Goal: Task Accomplishment & Management: Use online tool/utility

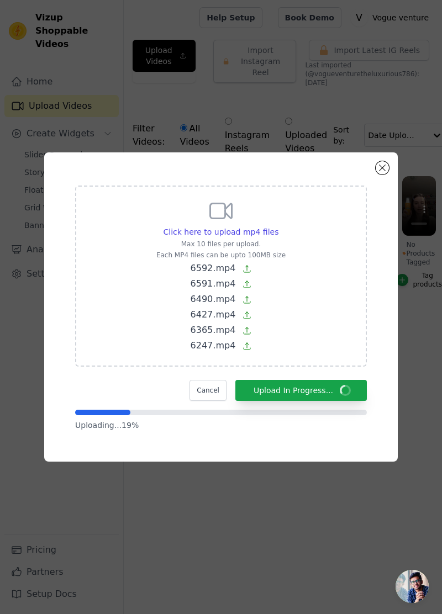
click at [388, 199] on div "Click here to upload mp4 files Max 10 files per upload. Each MP4 files can be u…" at bounding box center [221, 306] width 354 height 309
click at [390, 203] on div "Click here to upload mp4 files Max 10 files per upload. Each MP4 files can be u…" at bounding box center [221, 306] width 354 height 309
click at [387, 202] on div "Click here to upload mp4 files Max 10 files per upload. Each MP4 files can be u…" at bounding box center [221, 306] width 354 height 309
click at [216, 401] on button "Cancel" at bounding box center [208, 390] width 37 height 21
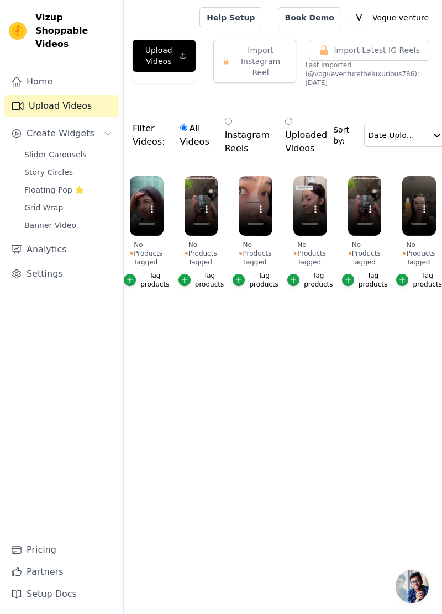
click at [188, 276] on icon "button" at bounding box center [185, 280] width 8 height 8
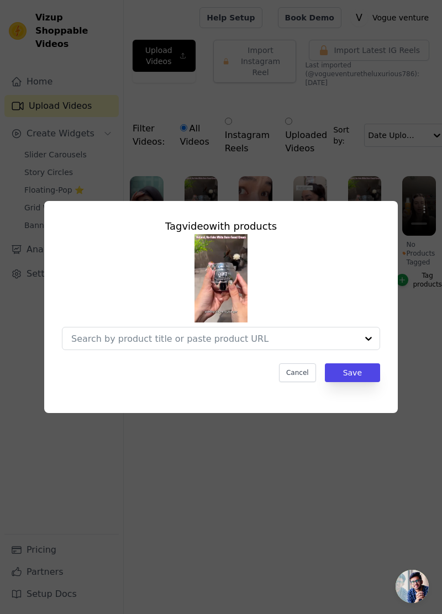
click at [372, 350] on div at bounding box center [368, 339] width 22 height 22
click at [371, 350] on div at bounding box center [368, 339] width 22 height 22
click at [366, 350] on div at bounding box center [368, 339] width 22 height 22
click at [291, 344] on input "No Products Tagged Tag video with products Cancel Save Tag products" at bounding box center [214, 339] width 286 height 10
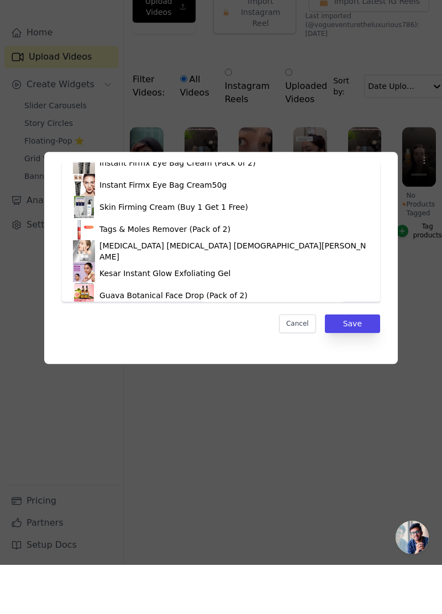
scroll to position [634, 0]
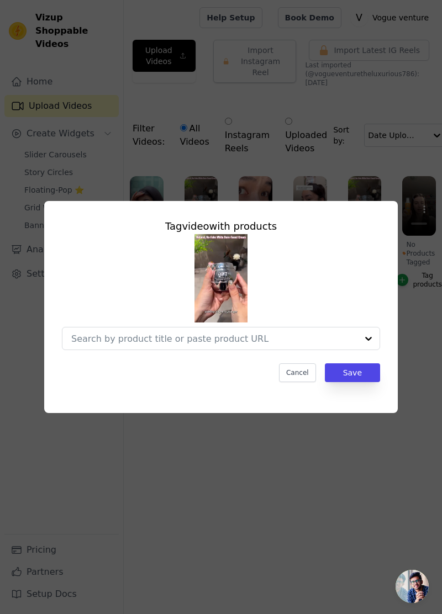
click at [281, 344] on input "No Products Tagged Tag video with products Cancel Save Tag products" at bounding box center [214, 339] width 286 height 10
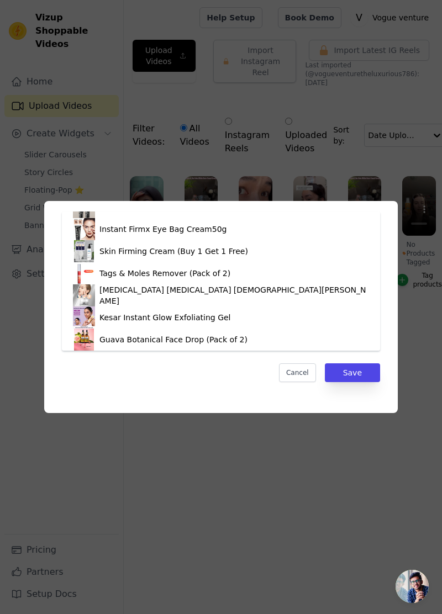
click at [187, 295] on div "[MEDICAL_DATA] [MEDICAL_DATA] [DEMOGRAPHIC_DATA][PERSON_NAME]" at bounding box center [234, 296] width 270 height 22
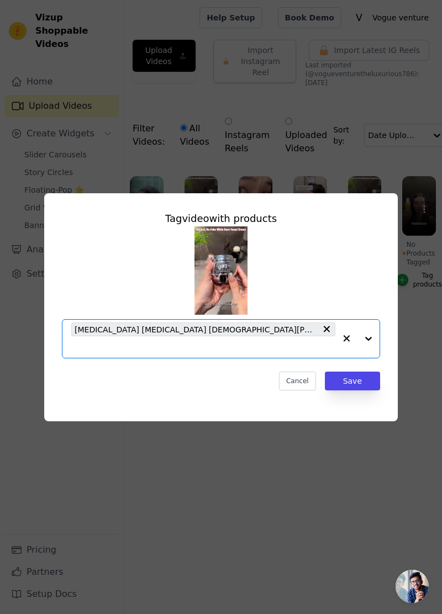
click at [420, 361] on div "Tag video with products Option [MEDICAL_DATA] [MEDICAL_DATA] [DEMOGRAPHIC_DATA]…" at bounding box center [221, 308] width 407 height 264
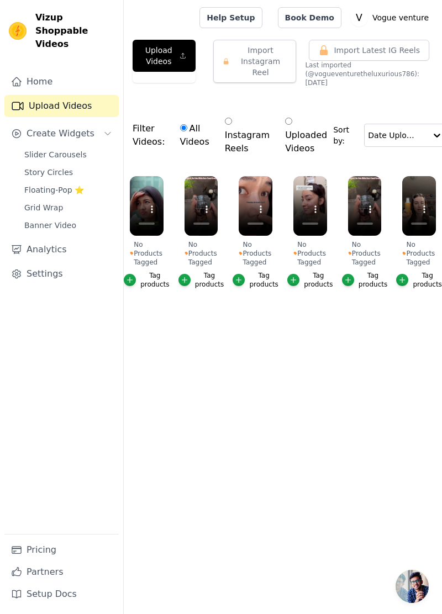
click at [191, 280] on div "button" at bounding box center [184, 280] width 12 height 12
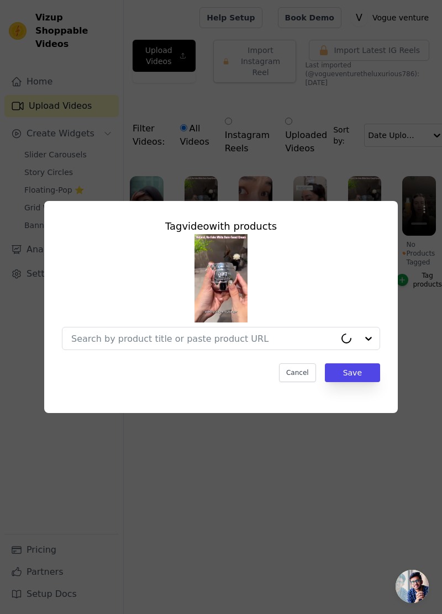
click at [275, 344] on input "No Products Tagged Tag video with products Cancel Save Tag products" at bounding box center [203, 339] width 264 height 10
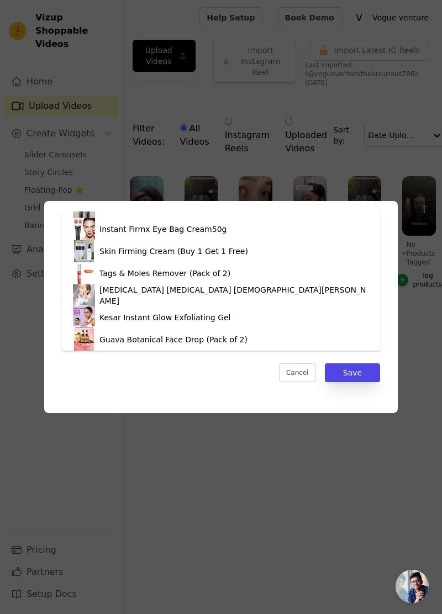
click at [204, 299] on div "[MEDICAL_DATA] [MEDICAL_DATA] [DEMOGRAPHIC_DATA][PERSON_NAME]" at bounding box center [221, 296] width 296 height 22
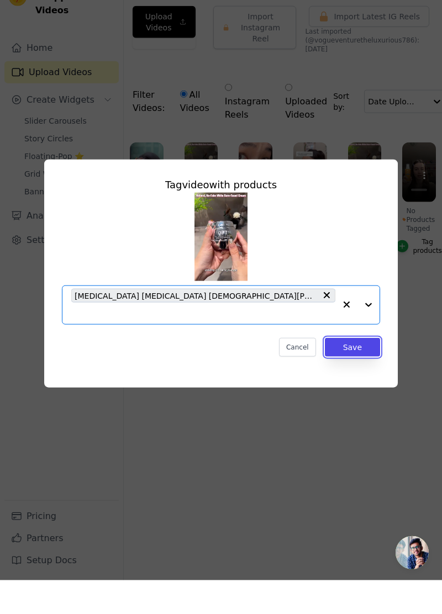
click at [362, 391] on button "Save" at bounding box center [352, 381] width 55 height 19
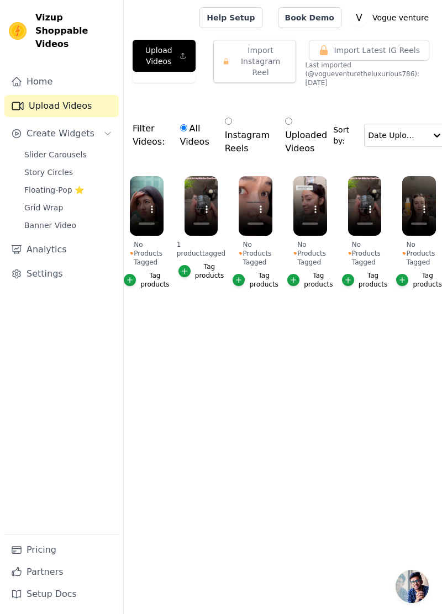
click at [134, 281] on icon "button" at bounding box center [130, 280] width 8 height 8
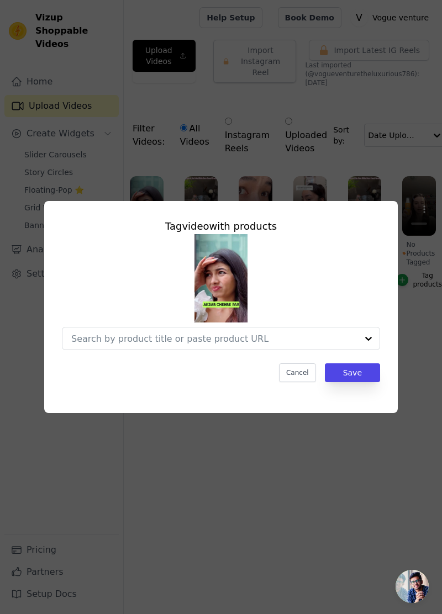
click at [355, 344] on input "No Products Tagged Tag video with products Cancel Save Tag products" at bounding box center [214, 339] width 286 height 10
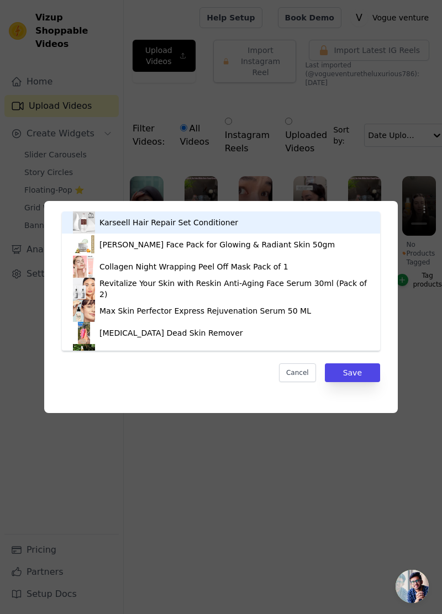
click at [408, 303] on div "Tag video with products Karseell Hair Repair Set Conditioner [PERSON_NAME] Face…" at bounding box center [221, 307] width 407 height 248
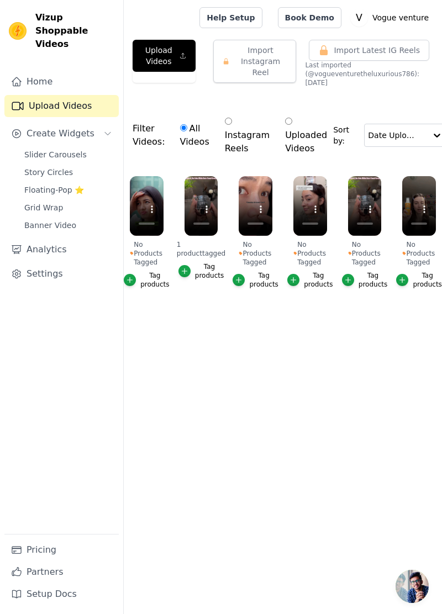
click at [135, 276] on div "button" at bounding box center [130, 280] width 12 height 12
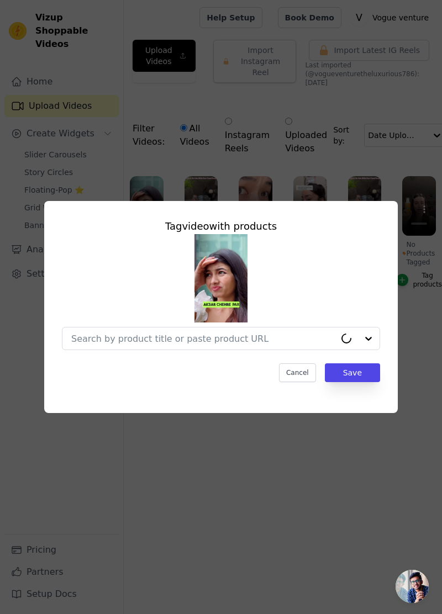
click at [368, 350] on div at bounding box center [357, 339] width 44 height 22
click at [367, 350] on div at bounding box center [368, 339] width 22 height 22
click at [368, 350] on div at bounding box center [368, 339] width 22 height 22
click at [371, 350] on div at bounding box center [368, 339] width 22 height 22
click at [308, 344] on input "No Products Tagged Tag video with products Cancel Save Tag products" at bounding box center [214, 339] width 286 height 10
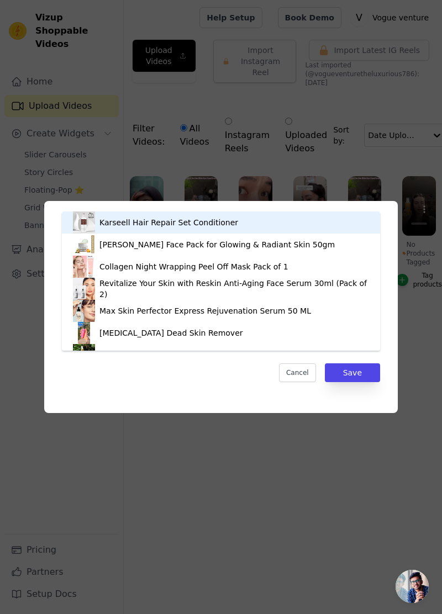
click at [225, 344] on input "No Products Tagged Tag video with products Karseell Hair Repair Set Conditioner…" at bounding box center [214, 339] width 286 height 10
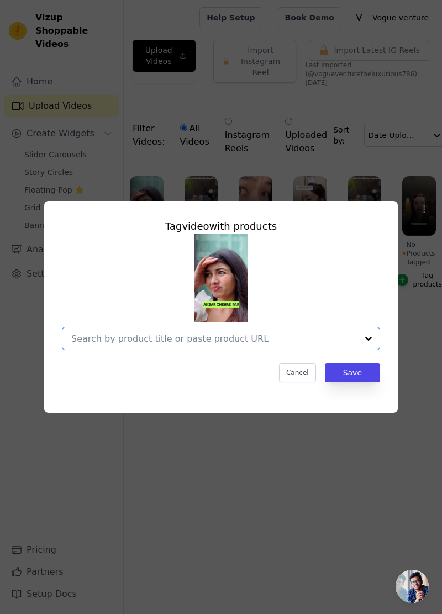
click at [193, 344] on input "No Products Tagged Tag video with products Option undefined, selected. Select i…" at bounding box center [214, 339] width 286 height 10
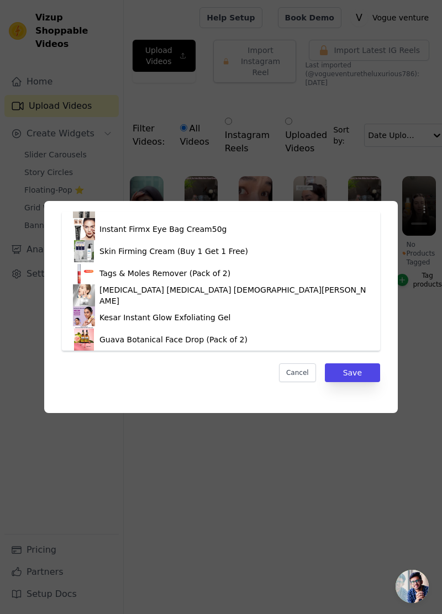
click at [251, 337] on div "Guava Botanical Face Drop (Pack of 2)" at bounding box center [221, 340] width 296 height 22
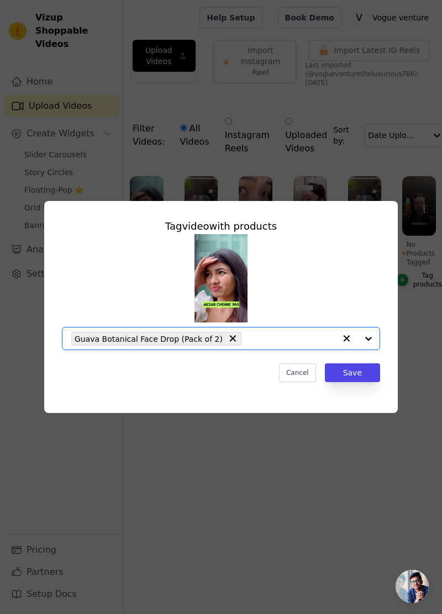
click at [364, 333] on div "Option Guava Botanical Face Drop (Pack of 2), selected. Select is focused, type…" at bounding box center [221, 292] width 318 height 116
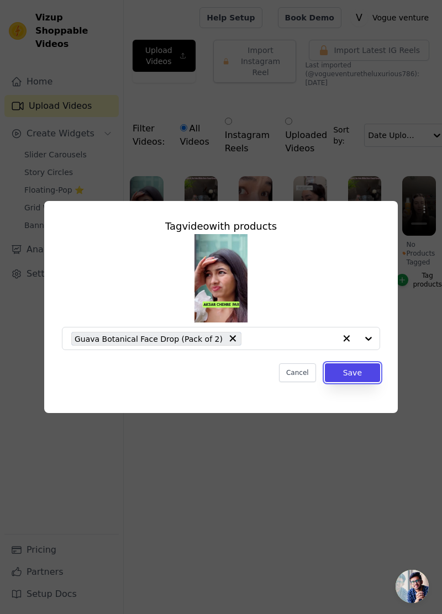
click at [364, 382] on button "Save" at bounding box center [352, 373] width 55 height 19
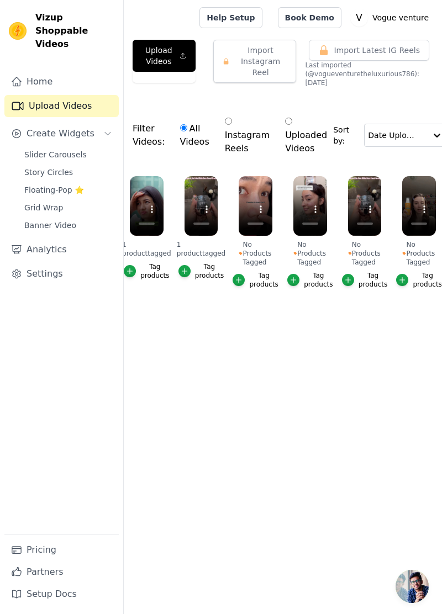
click at [243, 283] on icon "button" at bounding box center [239, 280] width 8 height 8
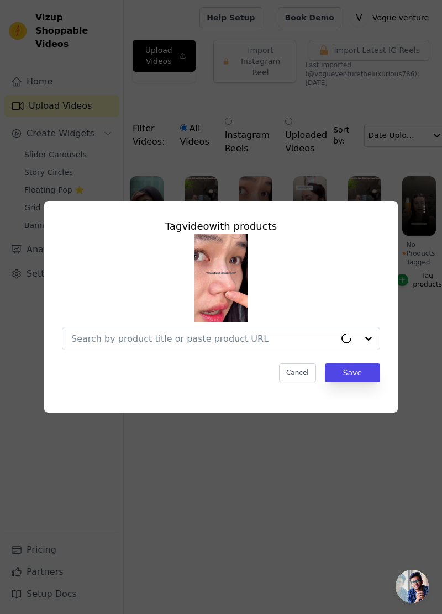
click at [257, 344] on input "No Products Tagged Tag video with products Cancel Save Tag products" at bounding box center [203, 339] width 264 height 10
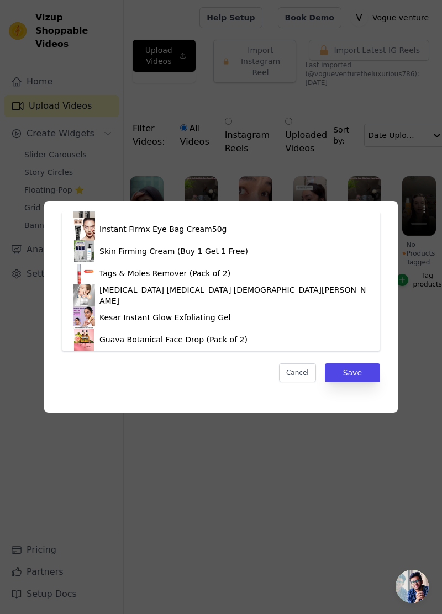
click at [302, 319] on div "Kesar Instant Glow Exfoliating Gel" at bounding box center [221, 318] width 296 height 22
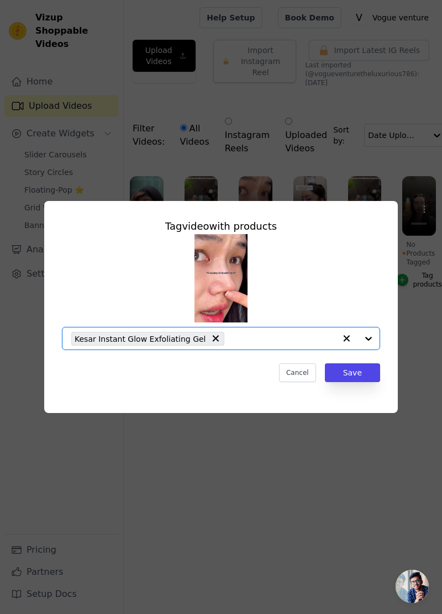
click at [354, 317] on div "Option Kesar Instant Glow Exfoliating Gel, selected. Select is focused, type to…" at bounding box center [221, 292] width 318 height 116
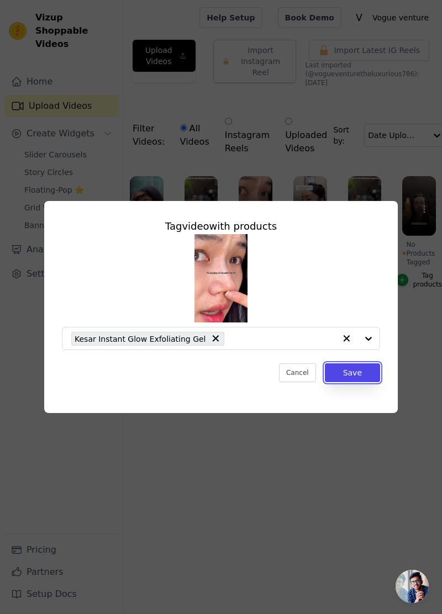
click at [364, 382] on button "Save" at bounding box center [352, 373] width 55 height 19
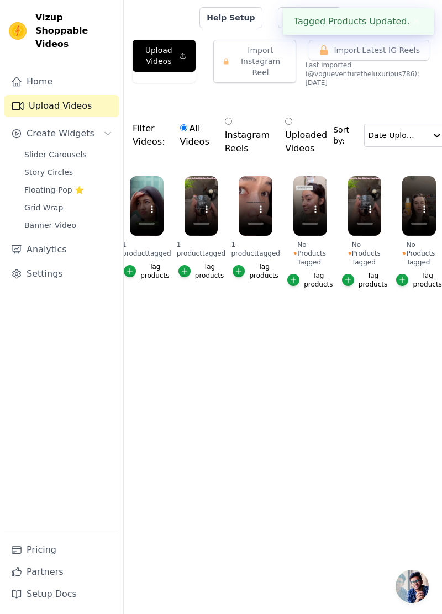
click at [299, 277] on div "button" at bounding box center [293, 280] width 12 height 12
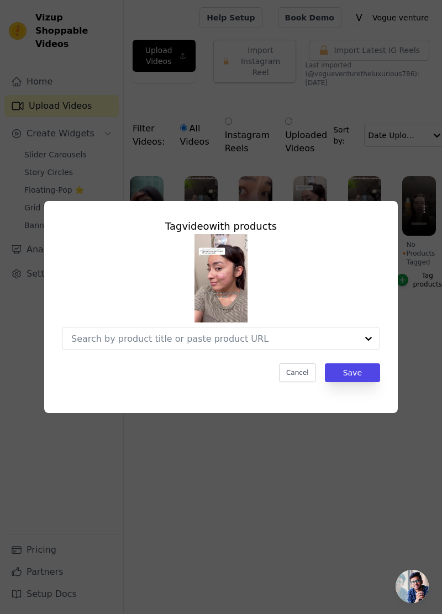
click at [365, 350] on div at bounding box center [368, 339] width 22 height 22
click at [285, 344] on input "No Products Tagged Tag video with products Cancel Save Tag products" at bounding box center [214, 339] width 286 height 10
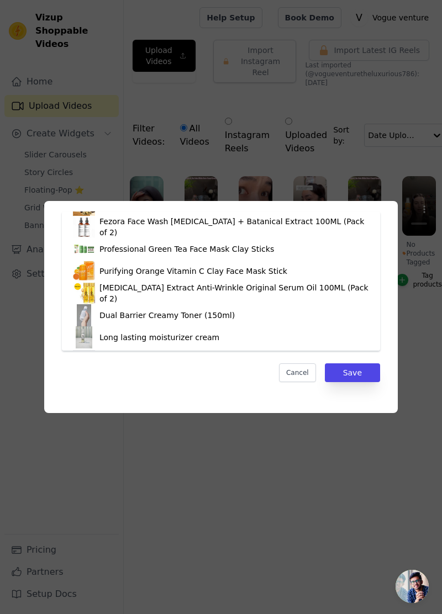
scroll to position [277, 0]
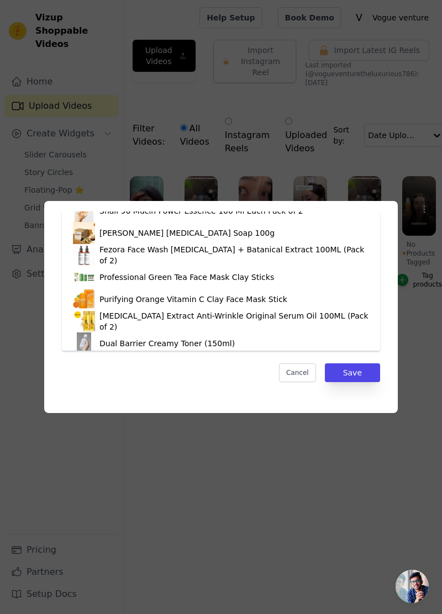
click at [311, 253] on div "Fezora Face Wash [MEDICAL_DATA] + Batanical Extract 100ML (Pack of 2)" at bounding box center [234, 255] width 270 height 22
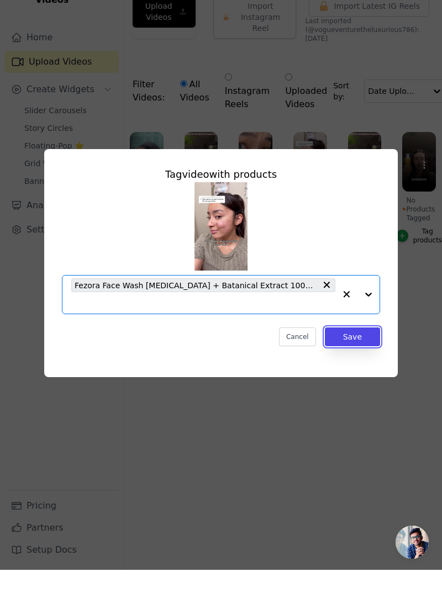
click at [360, 391] on button "Save" at bounding box center [352, 381] width 55 height 19
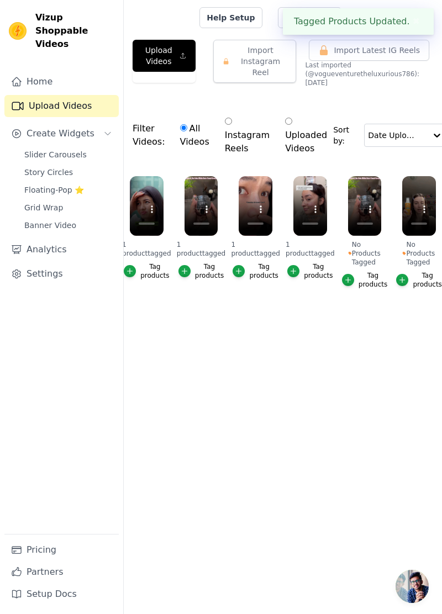
click at [359, 273] on button "Tag products" at bounding box center [364, 280] width 45 height 18
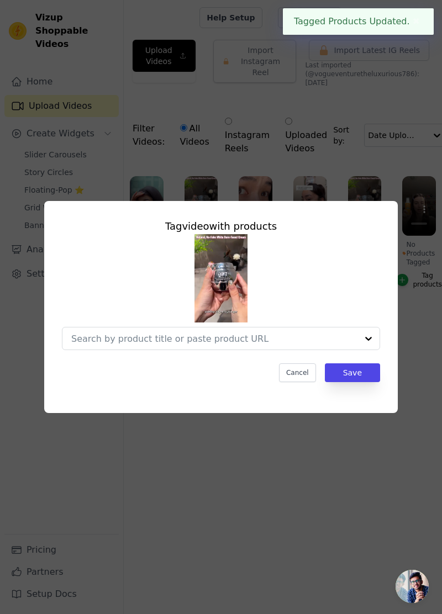
click at [290, 344] on input "No Products Tagged Tag video with products Cancel Save Tag products" at bounding box center [214, 339] width 286 height 10
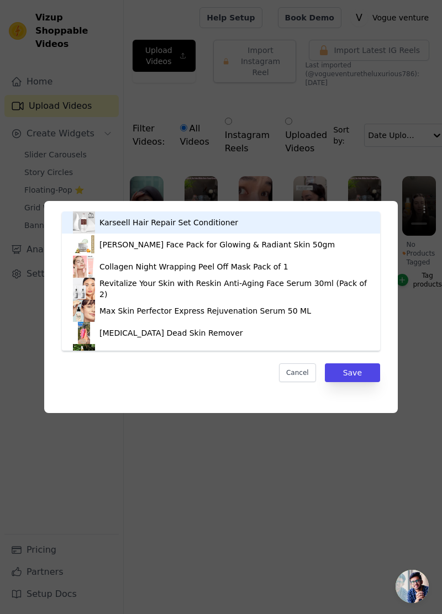
click at [422, 303] on div "Tag video with products Karseell Hair Repair Set Conditioner [PERSON_NAME] Face…" at bounding box center [221, 307] width 407 height 248
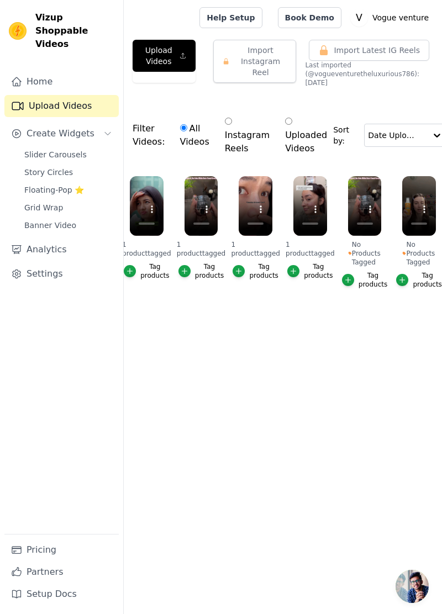
click at [336, 358] on main "Upload Videos Import Instagram Reel Import Latest Instagram Reels Import Latest…" at bounding box center [283, 198] width 318 height 326
click at [397, 165] on div "Filter Videos: All Videos Instagram Reels Uploaded Videos Sort by: Date Uploaded" at bounding box center [283, 136] width 318 height 70
click at [382, 175] on icon "button" at bounding box center [379, 179] width 8 height 8
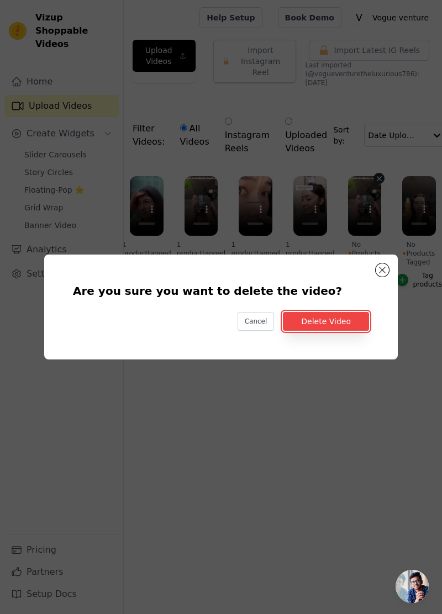
click at [360, 331] on button "Delete Video" at bounding box center [326, 321] width 86 height 19
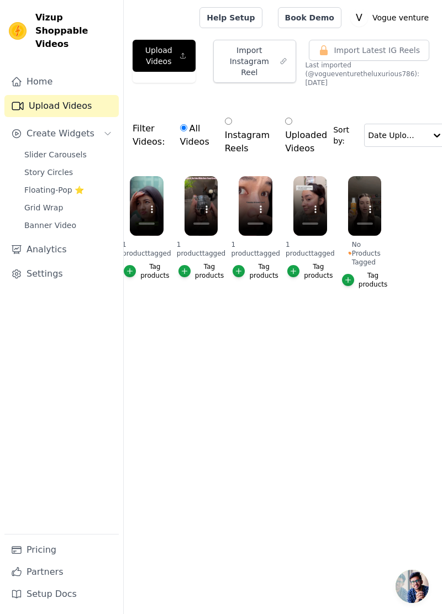
click at [350, 280] on icon "button" at bounding box center [347, 279] width 5 height 5
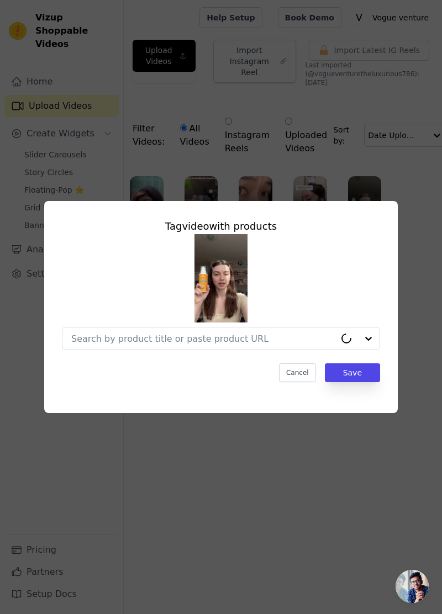
click at [270, 344] on input "No Products Tagged Tag video with products Cancel Save Tag products" at bounding box center [203, 339] width 264 height 10
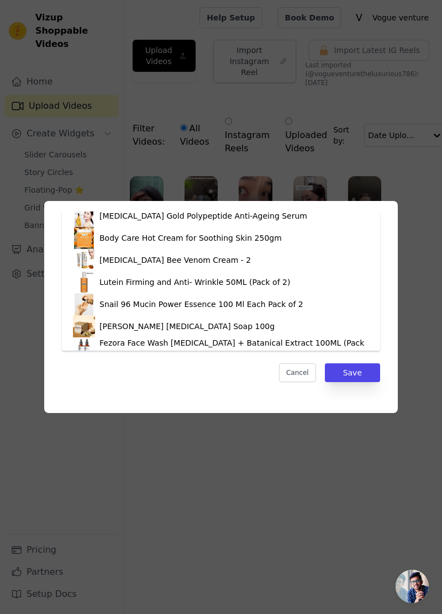
scroll to position [184, 0]
click at [282, 277] on div "Lutein Firming and Anti- Wrinkle 50ML (Pack of 2)" at bounding box center [221, 282] width 296 height 22
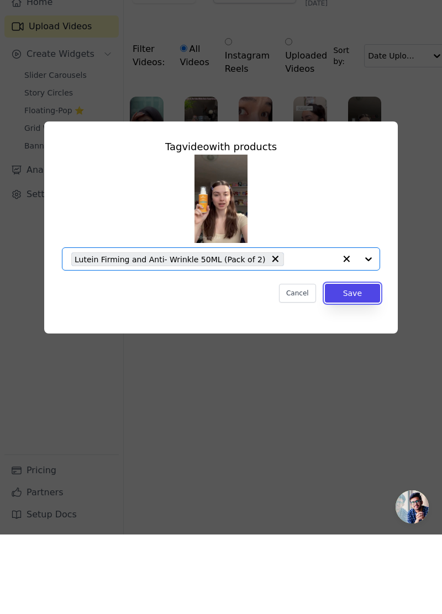
click at [367, 382] on button "Save" at bounding box center [352, 373] width 55 height 19
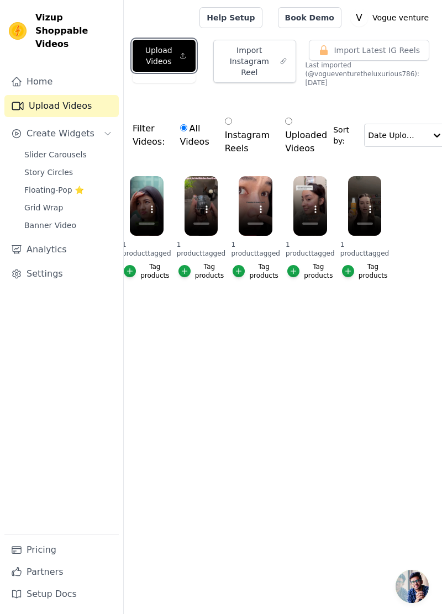
click at [175, 64] on button "Upload Videos" at bounding box center [164, 56] width 63 height 32
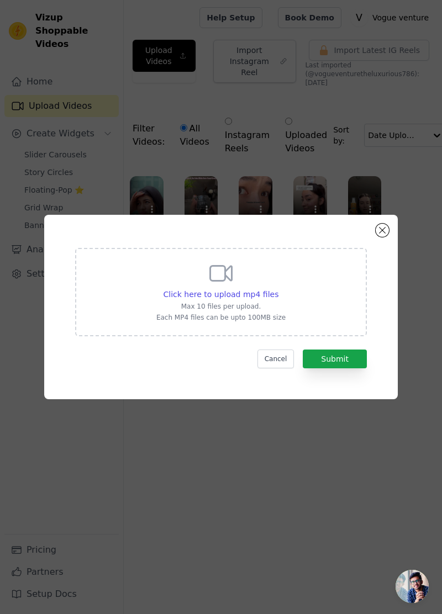
click at [260, 299] on span "Click here to upload mp4 files" at bounding box center [221, 294] width 115 height 9
click at [278, 289] on input "Click here to upload mp4 files Max 10 files per upload. Each MP4 files can be u…" at bounding box center [278, 288] width 1 height 1
type input "C:\fakepath\6490.mp4"
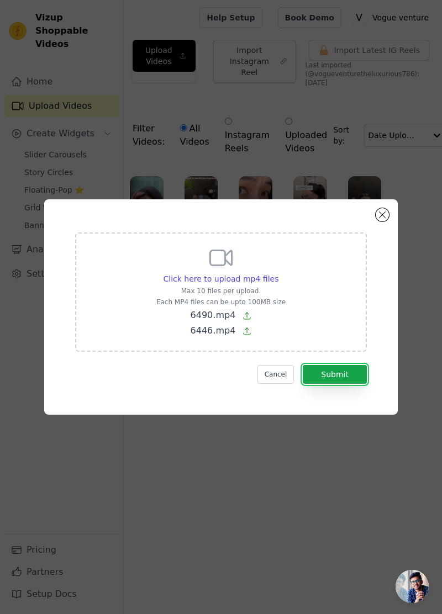
click at [365, 384] on button "Submit" at bounding box center [335, 374] width 64 height 19
click at [347, 384] on button "Submit" at bounding box center [335, 374] width 64 height 19
click at [352, 384] on button "Submit" at bounding box center [335, 374] width 64 height 19
click at [343, 384] on button "Submit" at bounding box center [335, 374] width 64 height 19
click at [350, 384] on button "Submit" at bounding box center [335, 374] width 64 height 19
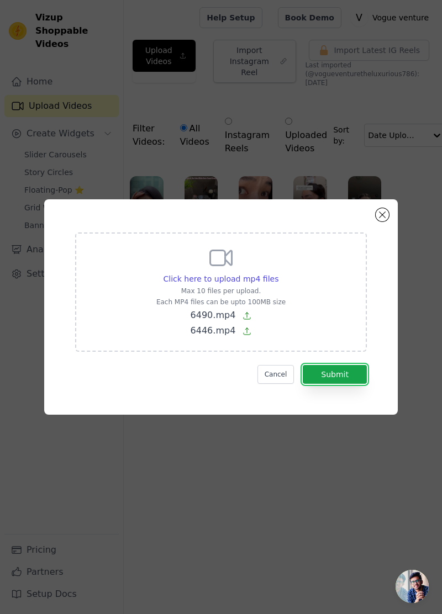
click at [350, 384] on button "Submit" at bounding box center [335, 374] width 64 height 19
click at [340, 384] on button "Submit" at bounding box center [335, 374] width 64 height 19
click at [344, 384] on button "Submit" at bounding box center [335, 374] width 64 height 19
click at [334, 384] on button "Submit" at bounding box center [335, 374] width 64 height 19
click at [333, 384] on button "Submit" at bounding box center [335, 374] width 64 height 19
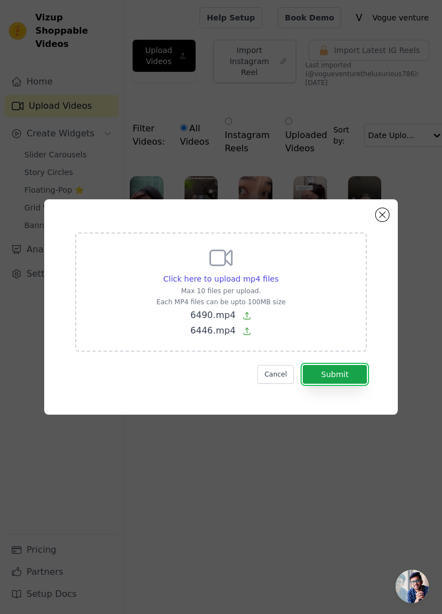
click at [329, 384] on button "Submit" at bounding box center [335, 374] width 64 height 19
click at [330, 384] on button "Submit" at bounding box center [335, 374] width 64 height 19
click at [329, 384] on button "Submit" at bounding box center [335, 374] width 64 height 19
click at [324, 384] on button "Submit" at bounding box center [335, 374] width 64 height 19
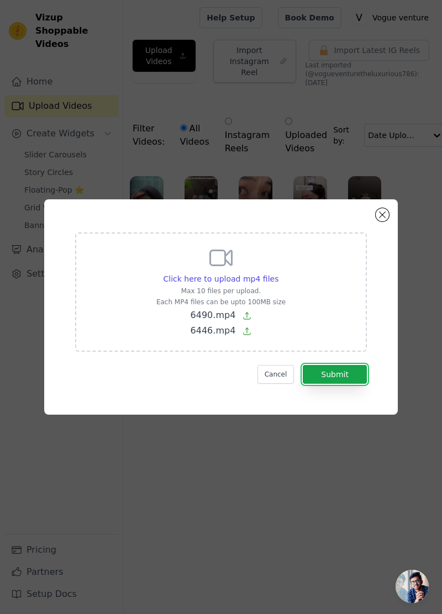
click at [365, 384] on button "Submit" at bounding box center [335, 374] width 64 height 19
click at [366, 384] on button "Submit" at bounding box center [335, 374] width 64 height 19
click at [362, 384] on button "Submit" at bounding box center [335, 374] width 64 height 19
click at [361, 384] on button "Submit" at bounding box center [335, 374] width 64 height 19
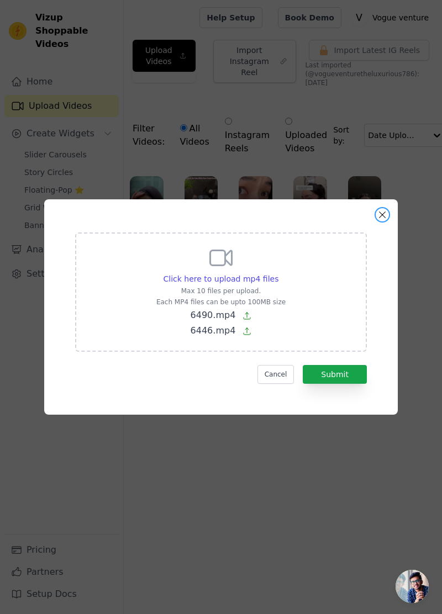
click at [382, 222] on button "Close modal" at bounding box center [382, 214] width 13 height 13
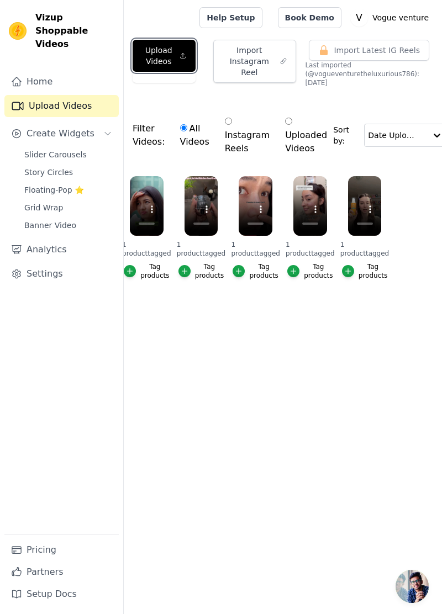
click at [175, 48] on button "Upload Videos" at bounding box center [164, 56] width 63 height 32
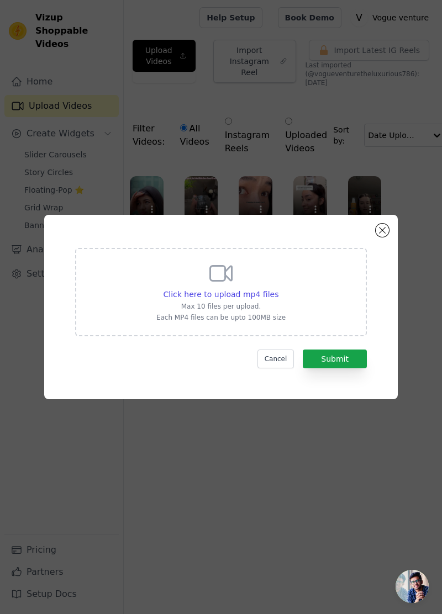
click at [269, 299] on span "Click here to upload mp4 files" at bounding box center [221, 294] width 115 height 9
click at [278, 289] on input "Click here to upload mp4 files Max 10 files per upload. Each MP4 files can be u…" at bounding box center [278, 288] width 1 height 1
type input "C:\fakepath\6490.mp4"
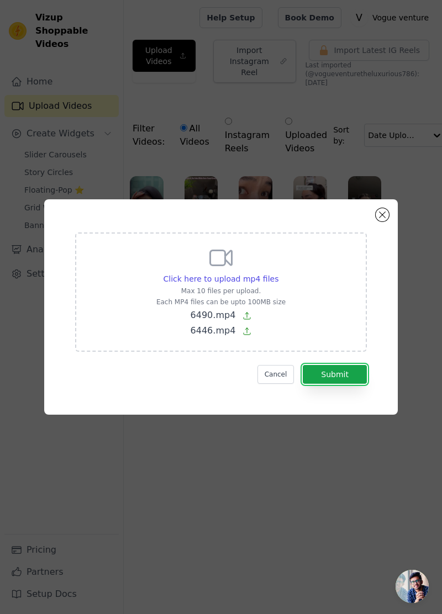
click at [351, 384] on button "Submit" at bounding box center [335, 374] width 64 height 19
click at [354, 384] on button "Submit" at bounding box center [335, 374] width 64 height 19
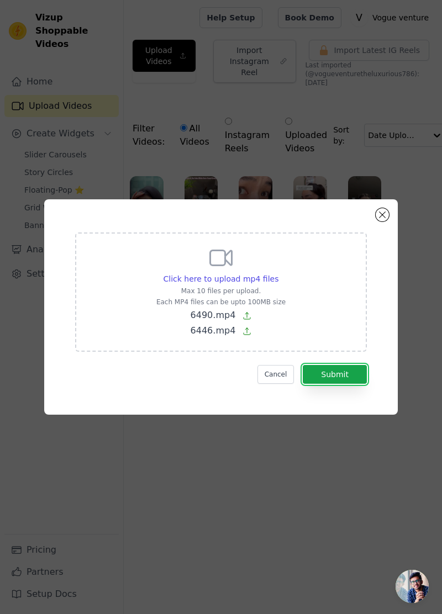
click at [360, 384] on button "Submit" at bounding box center [335, 374] width 64 height 19
click at [356, 384] on button "Submit" at bounding box center [335, 374] width 64 height 19
click at [355, 384] on button "Submit" at bounding box center [335, 374] width 64 height 19
click at [350, 384] on button "Submit" at bounding box center [335, 374] width 64 height 19
click at [349, 384] on button "Submit" at bounding box center [335, 374] width 64 height 19
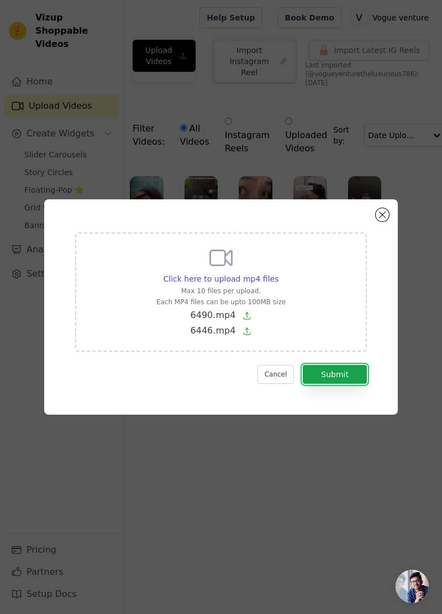
click at [349, 384] on button "Submit" at bounding box center [335, 374] width 64 height 19
click at [345, 384] on button "Submit" at bounding box center [335, 374] width 64 height 19
click at [346, 384] on button "Submit" at bounding box center [335, 374] width 64 height 19
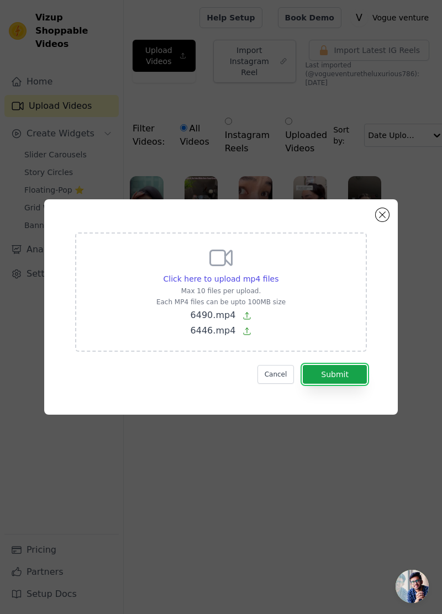
click at [346, 384] on button "Submit" at bounding box center [335, 374] width 64 height 19
click at [350, 384] on button "Submit" at bounding box center [335, 374] width 64 height 19
click at [346, 384] on button "Submit" at bounding box center [335, 374] width 64 height 19
click at [350, 384] on button "Submit" at bounding box center [335, 374] width 64 height 19
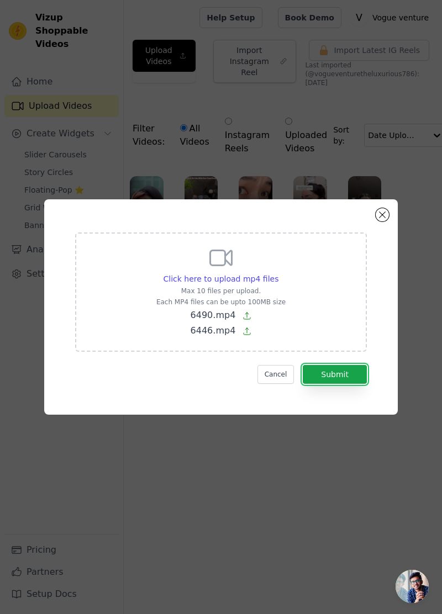
click at [350, 384] on button "Submit" at bounding box center [335, 374] width 64 height 19
click at [354, 384] on button "Submit" at bounding box center [335, 374] width 64 height 19
click at [353, 384] on button "Submit" at bounding box center [335, 374] width 64 height 19
click at [357, 384] on button "Submit" at bounding box center [335, 374] width 64 height 19
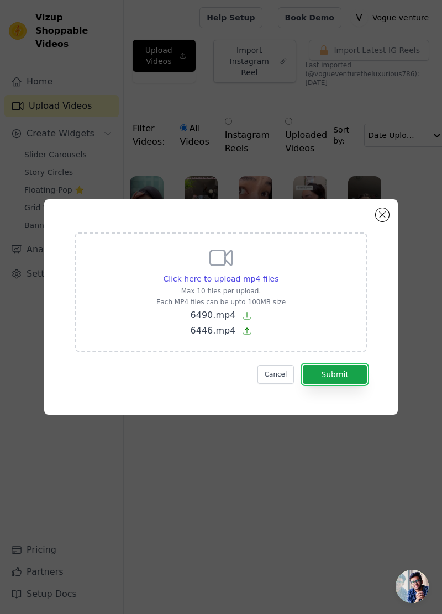
click at [357, 384] on button "Submit" at bounding box center [335, 374] width 64 height 19
click at [350, 384] on button "Submit" at bounding box center [335, 374] width 64 height 19
click at [355, 384] on button "Submit" at bounding box center [335, 374] width 64 height 19
click at [360, 384] on button "Submit" at bounding box center [335, 374] width 64 height 19
click at [362, 384] on button "Submit" at bounding box center [335, 374] width 64 height 19
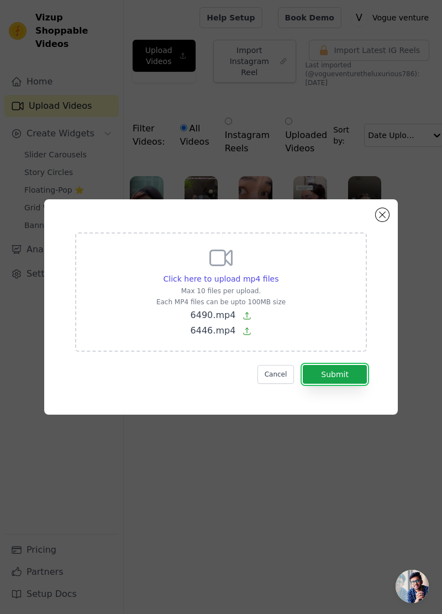
click at [322, 384] on button "Submit" at bounding box center [335, 374] width 64 height 19
click at [337, 384] on button "Submit" at bounding box center [335, 374] width 64 height 19
click at [344, 384] on button "Submit" at bounding box center [335, 374] width 64 height 19
click at [343, 384] on button "Submit" at bounding box center [335, 374] width 64 height 19
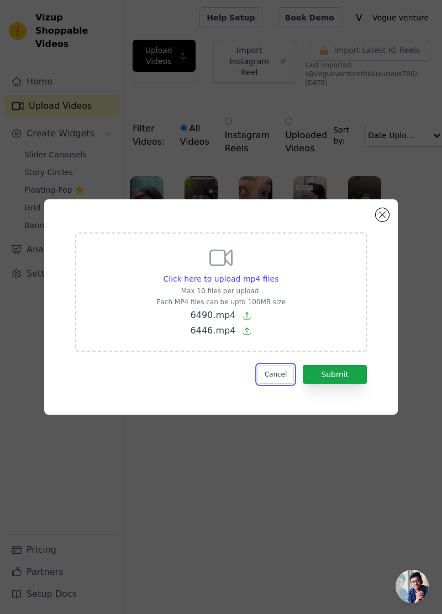
click at [291, 384] on button "Cancel" at bounding box center [275, 374] width 37 height 19
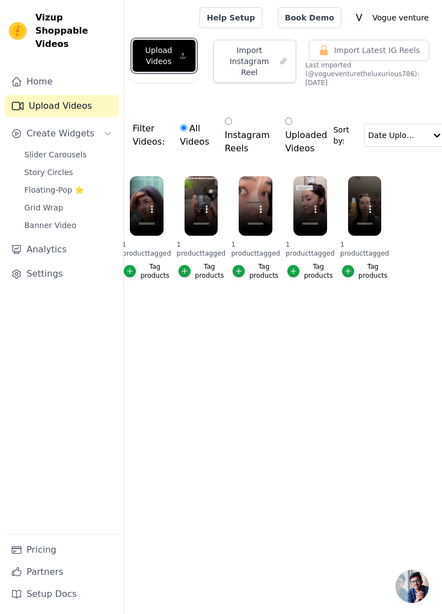
click at [166, 51] on button "Upload Videos" at bounding box center [164, 56] width 63 height 32
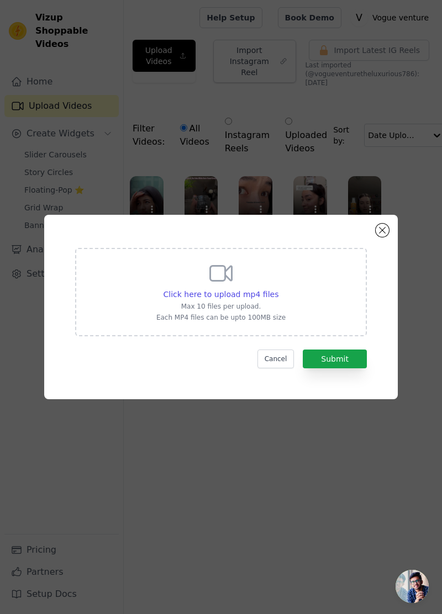
click at [254, 299] on span "Click here to upload mp4 files" at bounding box center [221, 294] width 115 height 9
click at [278, 289] on input "Click here to upload mp4 files Max 10 files per upload. Each MP4 files can be u…" at bounding box center [278, 288] width 1 height 1
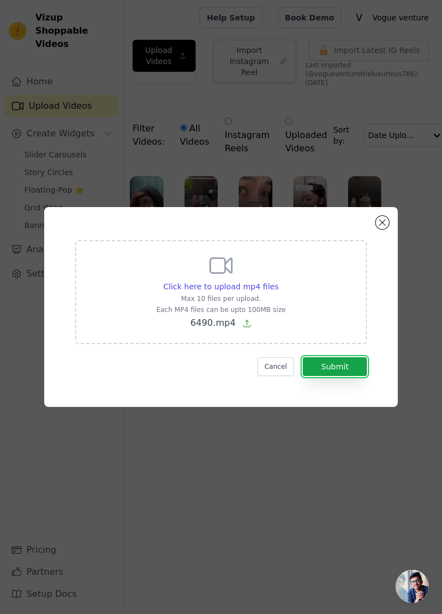
click at [351, 376] on button "Submit" at bounding box center [335, 366] width 64 height 19
click at [354, 376] on button "Submit" at bounding box center [335, 366] width 64 height 19
click at [258, 291] on span "Click here to upload mp4 files" at bounding box center [221, 286] width 115 height 9
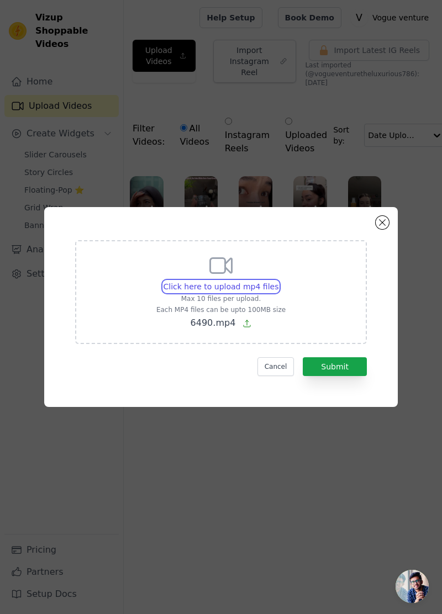
click at [278, 281] on input "Click here to upload mp4 files Max 10 files per upload. Each MP4 files can be u…" at bounding box center [278, 281] width 1 height 1
type input "C:\fakepath\6446.mp4"
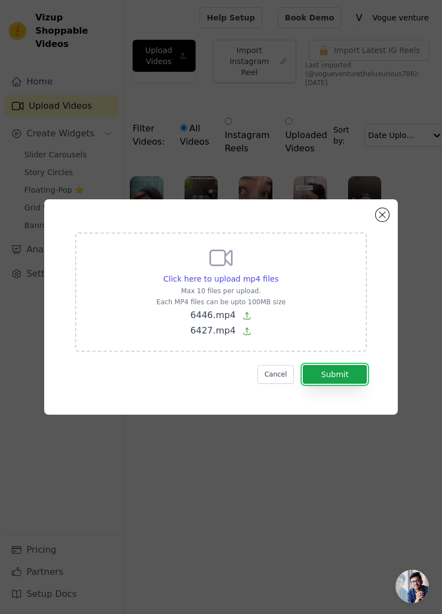
click at [348, 384] on button "Submit" at bounding box center [335, 374] width 64 height 19
click at [360, 384] on button "Submit" at bounding box center [335, 374] width 64 height 19
click at [356, 384] on button "Submit" at bounding box center [335, 374] width 64 height 19
click at [388, 222] on button "Close modal" at bounding box center [382, 214] width 13 height 13
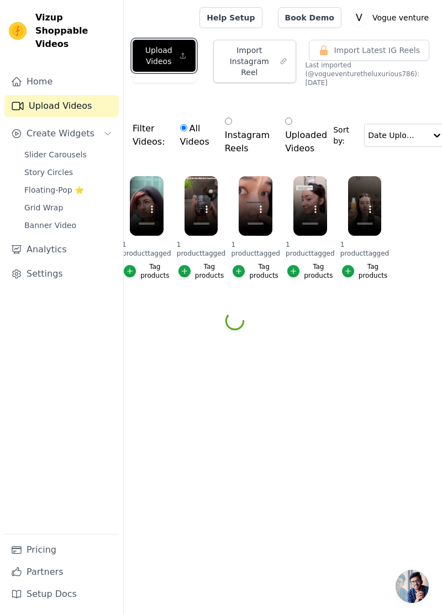
click at [178, 52] on button "Upload Videos" at bounding box center [164, 56] width 63 height 32
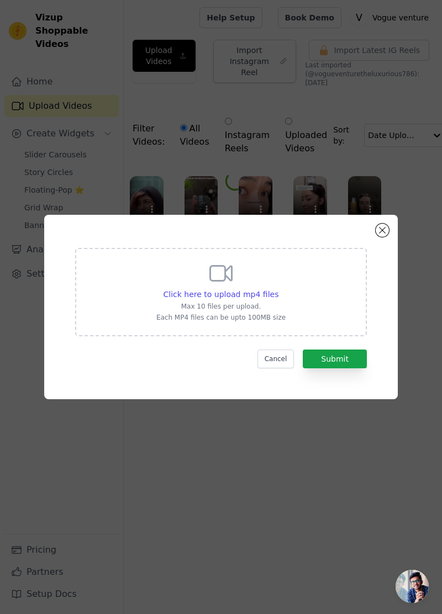
click at [260, 299] on span "Click here to upload mp4 files" at bounding box center [221, 294] width 115 height 9
click at [278, 289] on input "Click here to upload mp4 files Max 10 files per upload. Each MP4 files can be u…" at bounding box center [278, 288] width 1 height 1
type input "C:\fakepath\6490.mp4"
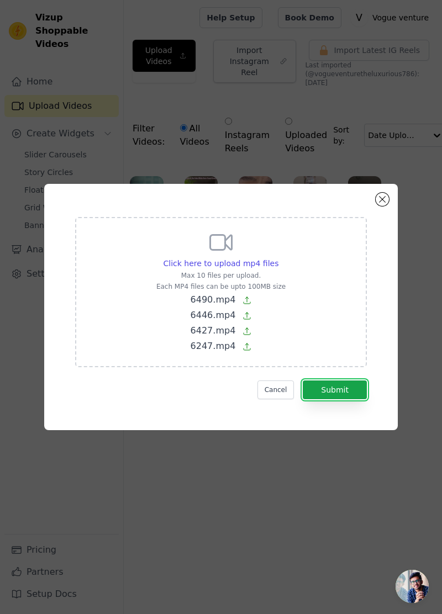
click at [360, 399] on button "Submit" at bounding box center [335, 390] width 64 height 19
click at [355, 399] on button "Submit" at bounding box center [335, 390] width 64 height 19
click at [349, 399] on button "Submit" at bounding box center [335, 390] width 64 height 19
click at [355, 399] on button "Submit" at bounding box center [335, 390] width 64 height 19
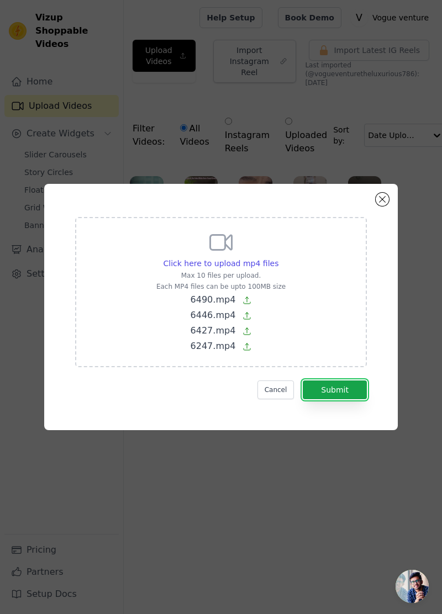
click at [351, 399] on button "Submit" at bounding box center [335, 390] width 64 height 19
click at [358, 399] on button "Submit" at bounding box center [335, 390] width 64 height 19
click at [360, 399] on button "Submit" at bounding box center [335, 390] width 64 height 19
click at [364, 399] on button "Submit" at bounding box center [335, 390] width 64 height 19
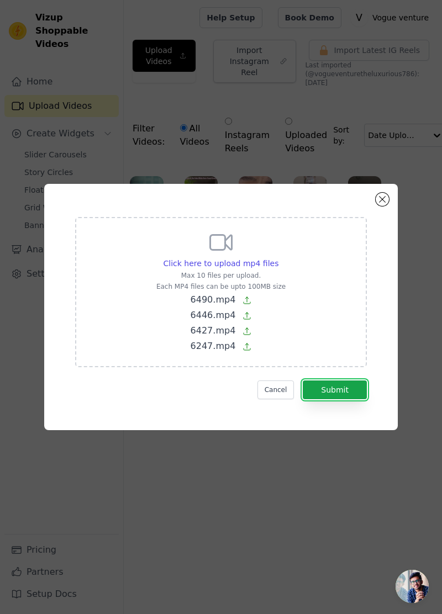
click at [364, 399] on button "Submit" at bounding box center [335, 390] width 64 height 19
click at [360, 399] on button "Submit" at bounding box center [335, 390] width 64 height 19
click at [365, 399] on button "Submit" at bounding box center [335, 390] width 64 height 19
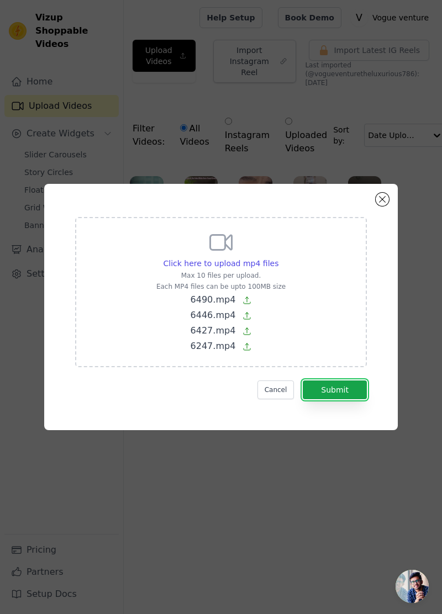
click at [356, 399] on button "Submit" at bounding box center [335, 390] width 64 height 19
click at [349, 399] on button "Submit" at bounding box center [335, 390] width 64 height 19
click at [344, 399] on button "Submit" at bounding box center [335, 390] width 64 height 19
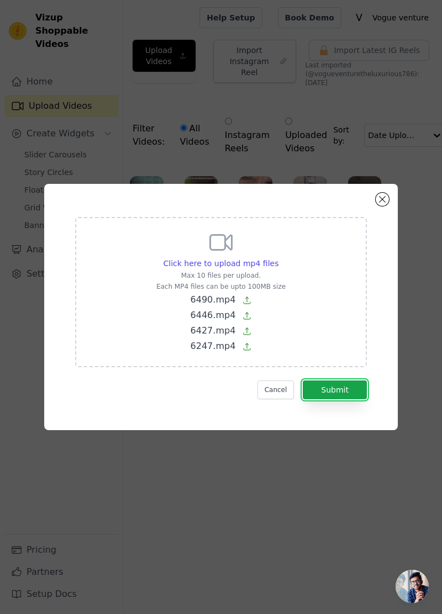
click at [338, 399] on button "Submit" at bounding box center [335, 390] width 64 height 19
click at [342, 399] on button "Submit" at bounding box center [335, 390] width 64 height 19
click at [341, 399] on button "Submit" at bounding box center [335, 390] width 64 height 19
click at [337, 399] on button "Submit" at bounding box center [335, 390] width 64 height 19
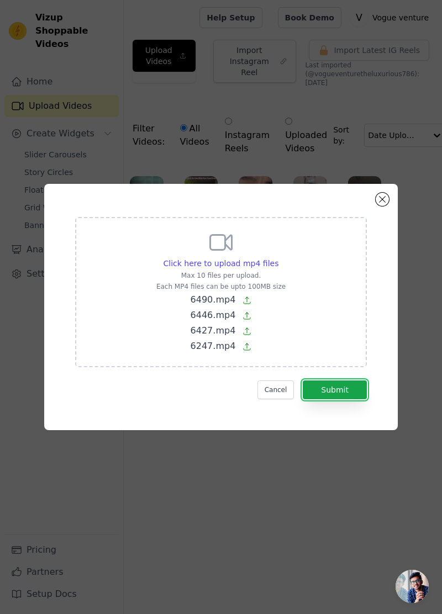
click at [355, 399] on button "Submit" at bounding box center [335, 390] width 64 height 19
click at [351, 399] on button "Submit" at bounding box center [335, 390] width 64 height 19
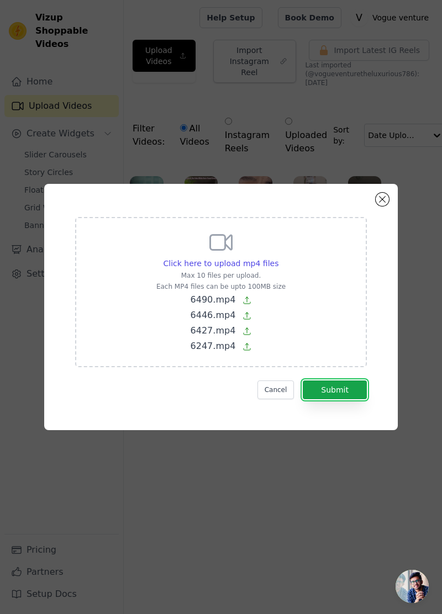
click at [350, 399] on button "Submit" at bounding box center [335, 390] width 64 height 19
click at [346, 399] on button "Submit" at bounding box center [335, 390] width 64 height 19
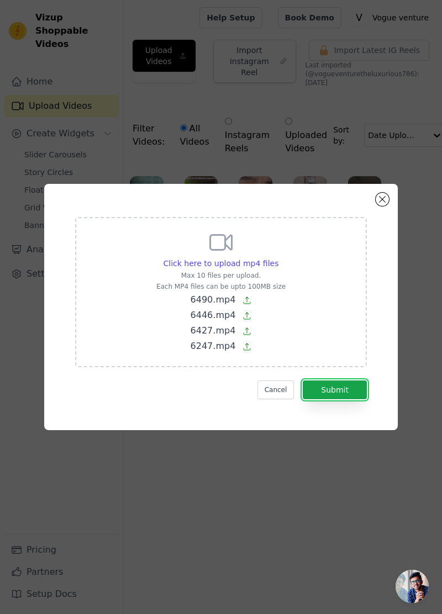
click at [365, 399] on button "Submit" at bounding box center [335, 390] width 64 height 19
click at [359, 399] on button "Submit" at bounding box center [335, 390] width 64 height 19
click at [354, 399] on button "Submit" at bounding box center [335, 390] width 64 height 19
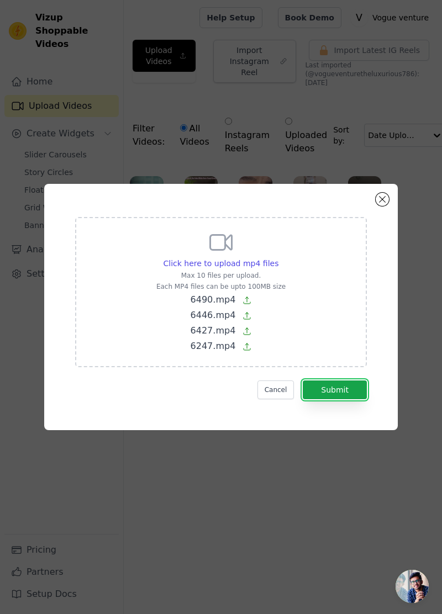
click at [355, 399] on button "Submit" at bounding box center [335, 390] width 64 height 19
click at [349, 399] on button "Submit" at bounding box center [335, 390] width 64 height 19
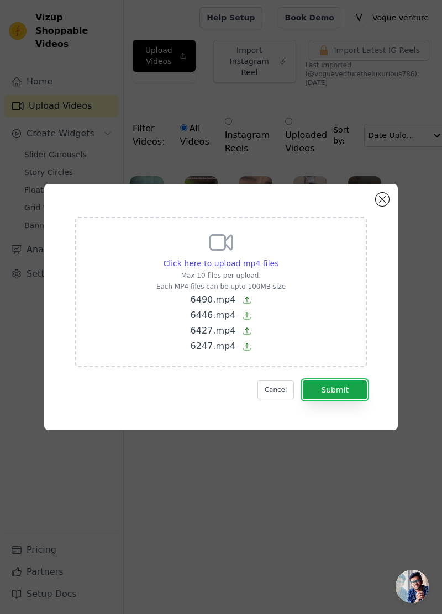
click at [349, 399] on button "Submit" at bounding box center [335, 390] width 64 height 19
click at [362, 399] on button "Submit" at bounding box center [335, 390] width 64 height 19
click at [358, 399] on button "Submit" at bounding box center [335, 390] width 64 height 19
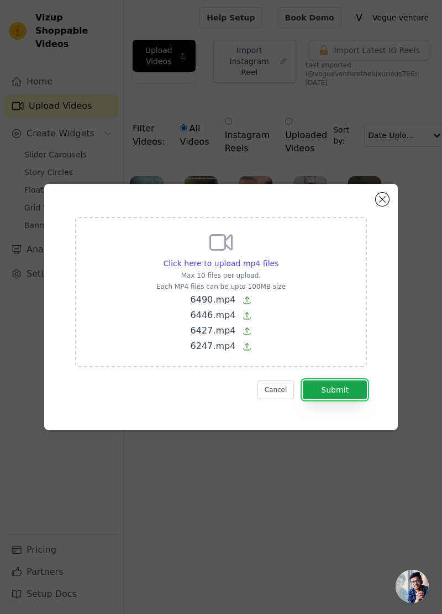
click at [357, 399] on button "Submit" at bounding box center [335, 390] width 64 height 19
click at [358, 399] on button "Submit" at bounding box center [335, 390] width 64 height 19
click at [353, 399] on button "Submit" at bounding box center [335, 390] width 64 height 19
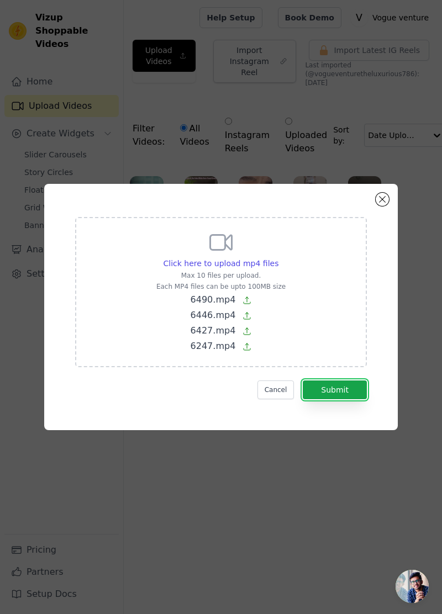
click at [357, 399] on button "Submit" at bounding box center [335, 390] width 64 height 19
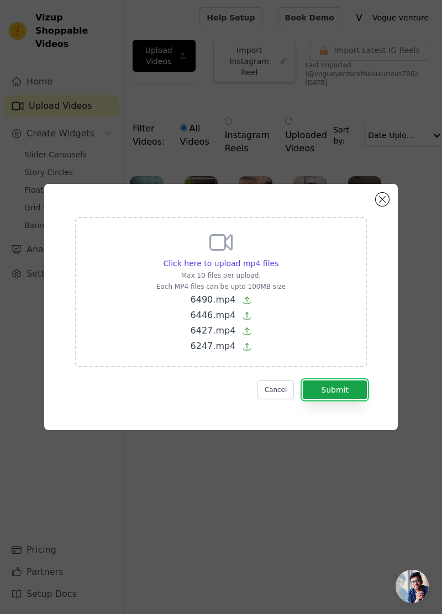
click at [357, 399] on button "Submit" at bounding box center [335, 390] width 64 height 19
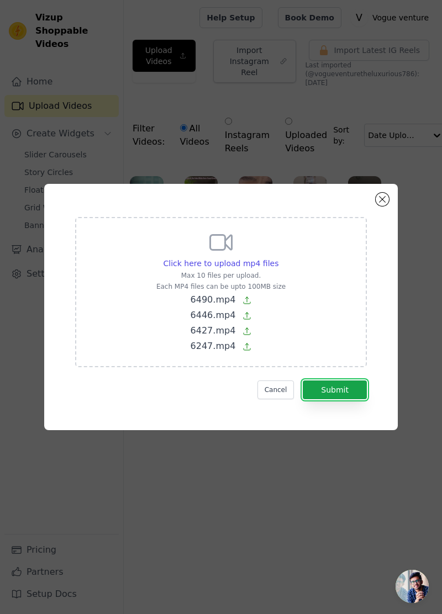
click at [357, 399] on button "Submit" at bounding box center [335, 390] width 64 height 19
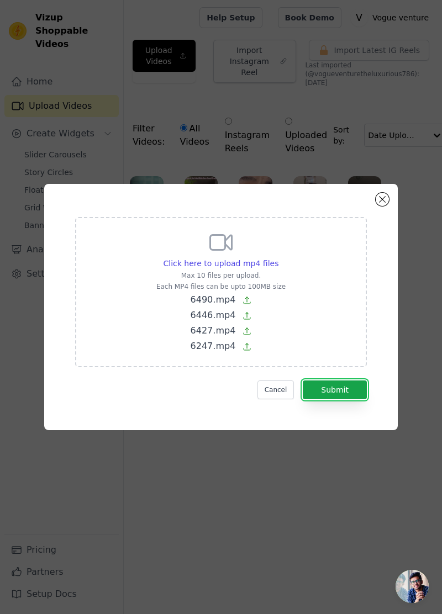
click at [357, 399] on button "Submit" at bounding box center [335, 390] width 64 height 19
click at [361, 399] on button "Submit" at bounding box center [335, 390] width 64 height 19
click at [357, 399] on button "Submit" at bounding box center [335, 390] width 64 height 19
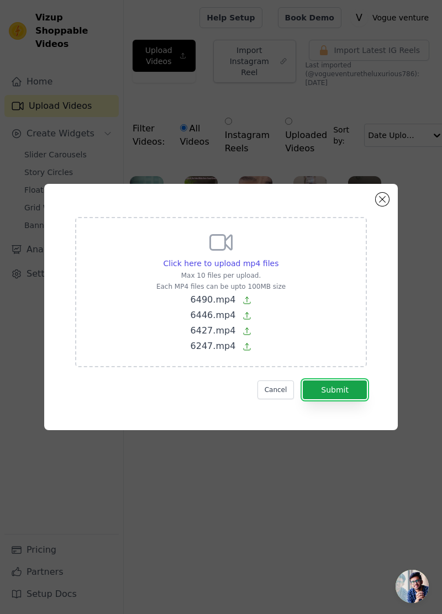
click at [361, 399] on button "Submit" at bounding box center [335, 390] width 64 height 19
click at [359, 399] on button "Submit" at bounding box center [335, 390] width 64 height 19
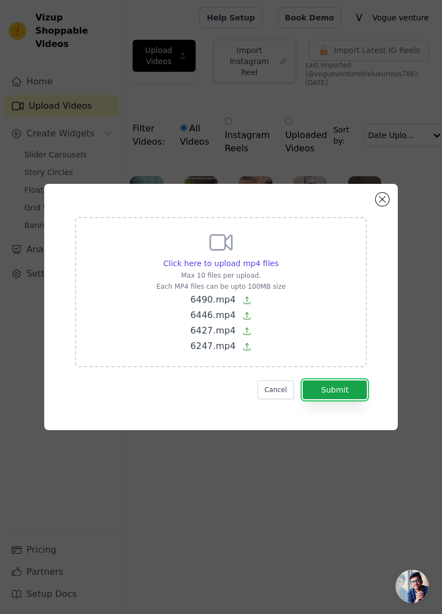
click at [364, 399] on button "Submit" at bounding box center [335, 390] width 64 height 19
click at [360, 399] on button "Submit" at bounding box center [335, 390] width 64 height 19
click at [359, 399] on button "Submit" at bounding box center [335, 390] width 64 height 19
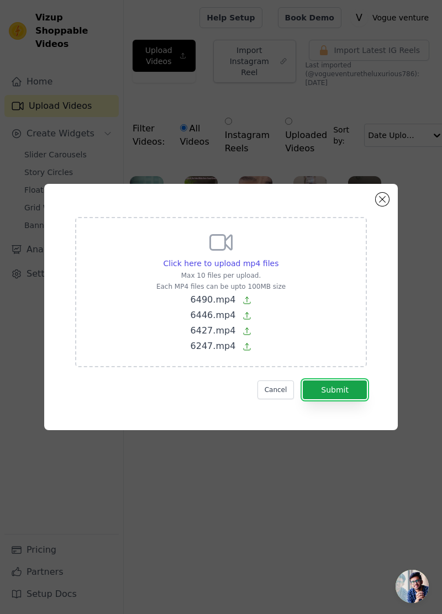
click at [360, 399] on button "Submit" at bounding box center [335, 390] width 64 height 19
click at [359, 399] on button "Submit" at bounding box center [335, 390] width 64 height 19
click at [360, 399] on button "Submit" at bounding box center [335, 390] width 64 height 19
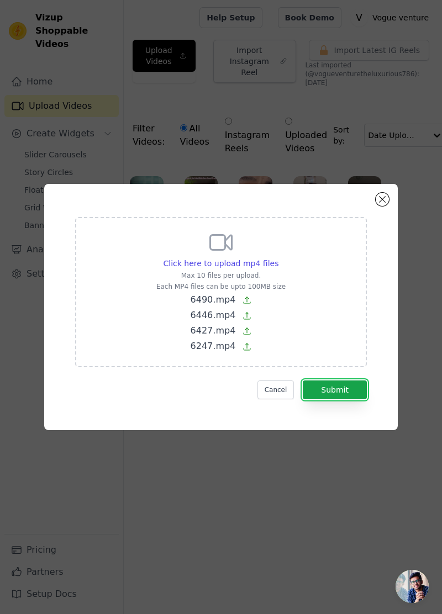
click at [364, 399] on button "Submit" at bounding box center [335, 390] width 64 height 19
click at [359, 399] on button "Submit" at bounding box center [335, 390] width 64 height 19
click at [365, 399] on button "Submit" at bounding box center [335, 390] width 64 height 19
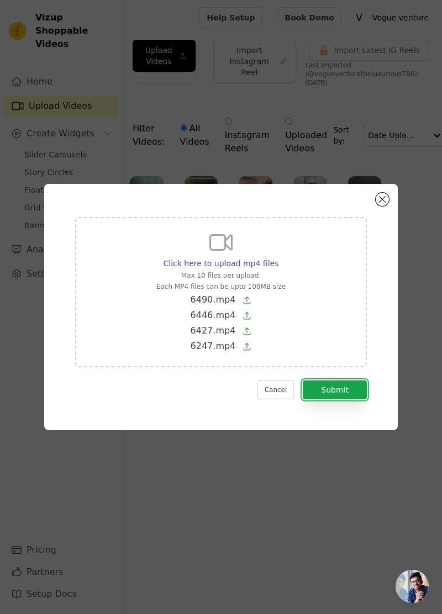
click at [361, 399] on button "Submit" at bounding box center [335, 390] width 64 height 19
click at [360, 399] on button "Submit" at bounding box center [335, 390] width 64 height 19
click at [364, 399] on button "Submit" at bounding box center [335, 390] width 64 height 19
click at [382, 206] on button "Close modal" at bounding box center [382, 199] width 13 height 13
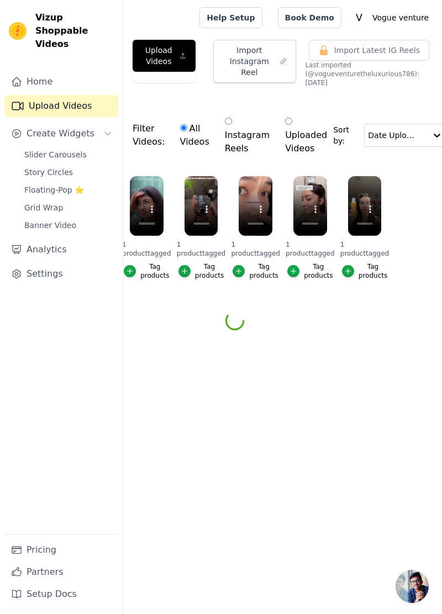
click at [82, 127] on span "Create Widgets" at bounding box center [61, 133] width 68 height 13
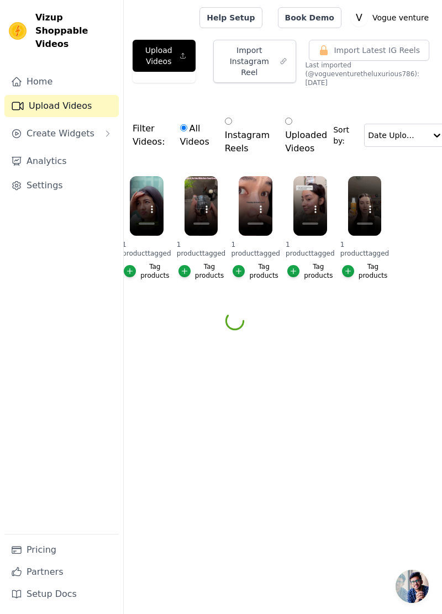
click at [92, 125] on button "Create Widgets" at bounding box center [61, 134] width 114 height 22
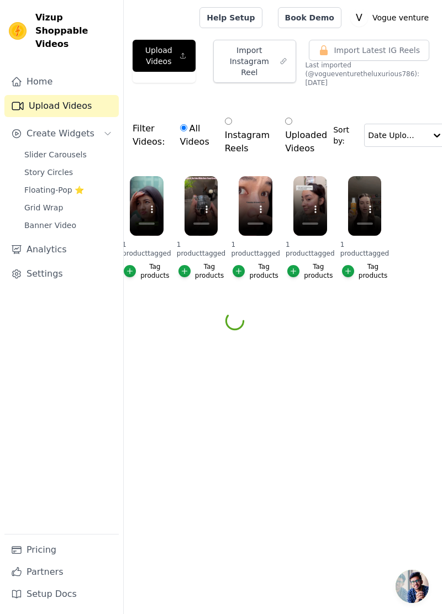
click at [84, 147] on link "Slider Carousels" at bounding box center [68, 154] width 101 height 15
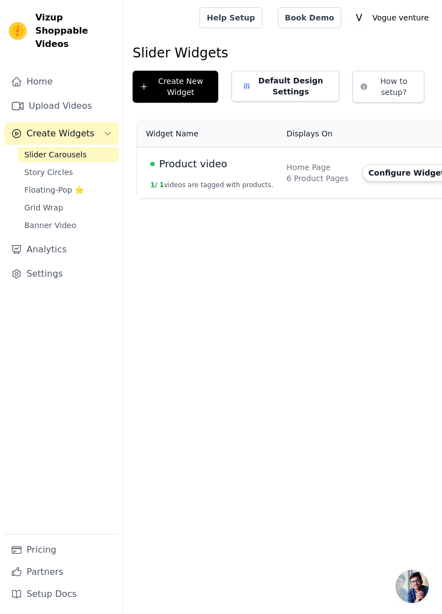
click at [382, 167] on button "Configure Widget" at bounding box center [407, 173] width 90 height 18
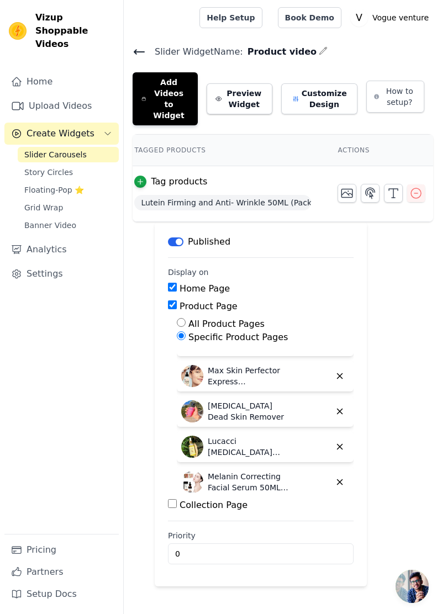
scroll to position [98, 0]
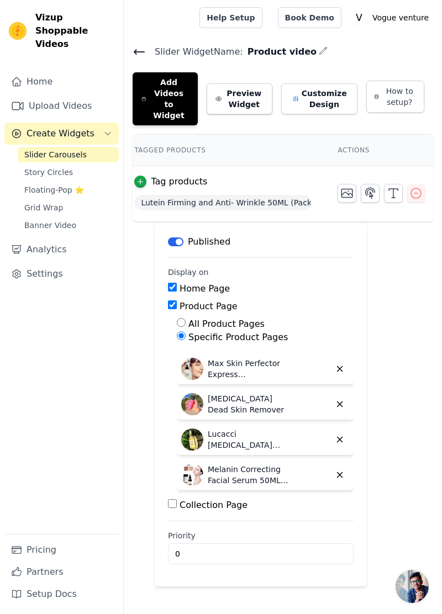
click at [409, 187] on icon "button" at bounding box center [415, 193] width 13 height 13
click at [407, 185] on button "button" at bounding box center [416, 194] width 18 height 18
click at [414, 187] on icon "button" at bounding box center [415, 193] width 13 height 13
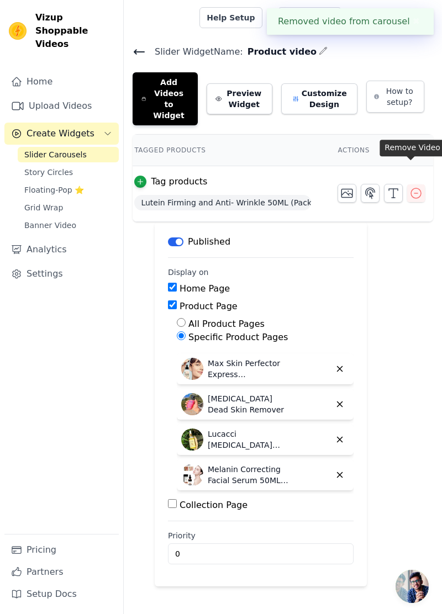
click at [417, 187] on icon "button" at bounding box center [415, 193] width 13 height 13
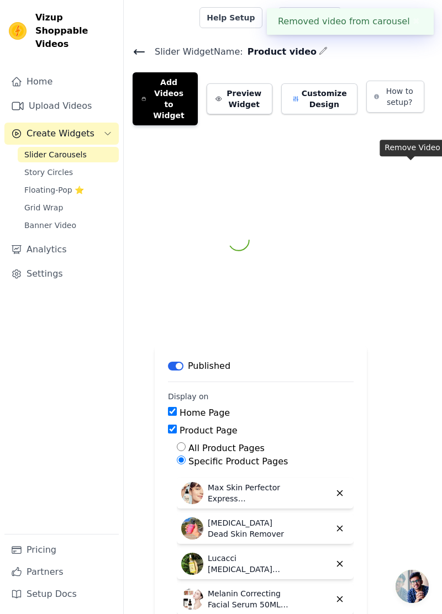
click at [415, 176] on div at bounding box center [283, 240] width 301 height 212
click at [414, 176] on div at bounding box center [283, 240] width 301 height 212
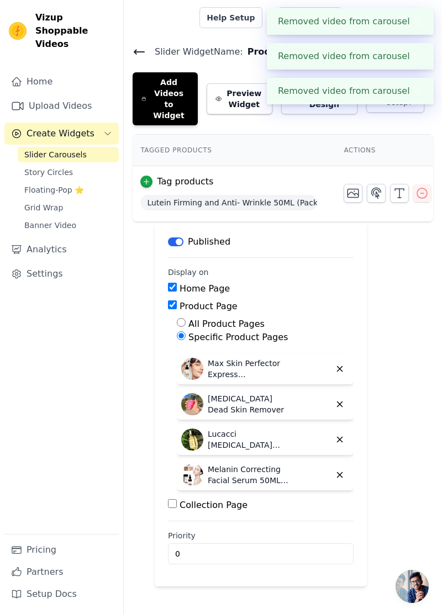
scroll to position [0, 117]
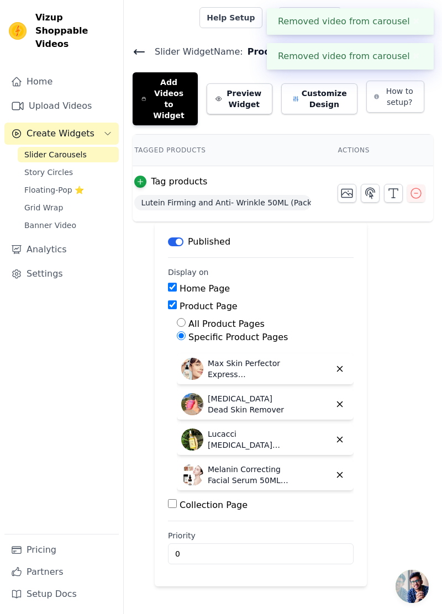
click at [409, 187] on icon "button" at bounding box center [415, 193] width 13 height 13
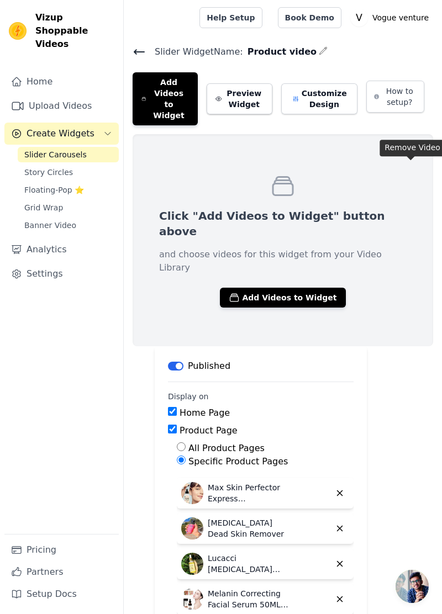
click at [303, 288] on button "Add Videos to Widget" at bounding box center [282, 298] width 125 height 20
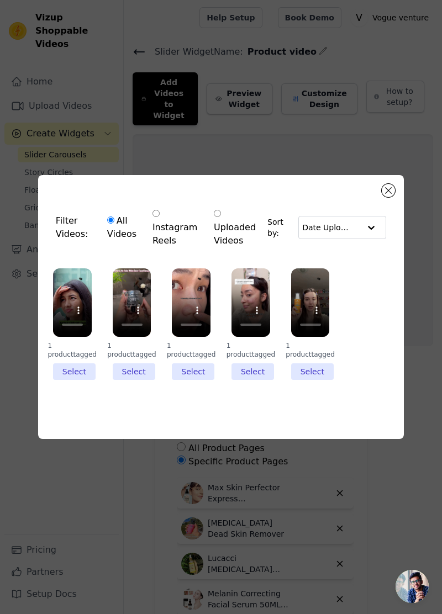
click at [397, 217] on div "Filter Videos: All Videos Instagram Reels Uploaded Videos Sort by: Date Uploade…" at bounding box center [221, 307] width 366 height 264
click at [395, 213] on div "Filter Videos: All Videos Instagram Reels Uploaded Videos Sort by: Date Uploade…" at bounding box center [221, 307] width 366 height 264
click at [403, 218] on div "Filter Videos: All Videos Instagram Reels Uploaded Videos Sort by: Date Uploade…" at bounding box center [221, 307] width 366 height 264
click at [393, 197] on button "Close modal" at bounding box center [388, 190] width 13 height 13
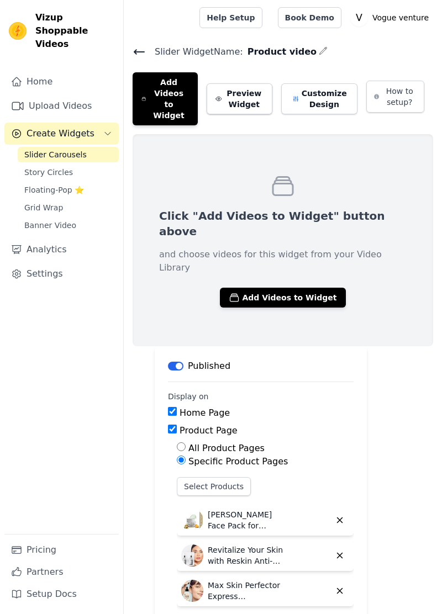
click at [311, 288] on button "Add Videos to Widget" at bounding box center [282, 298] width 125 height 20
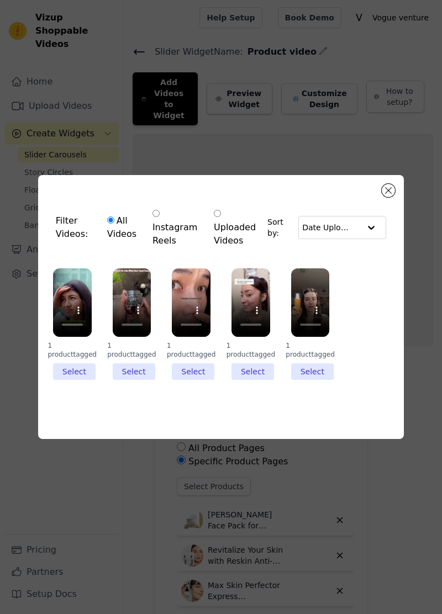
click at [88, 380] on li "1 product tagged Select" at bounding box center [72, 325] width 39 height 112
click at [0, 0] on input "1 product tagged Select" at bounding box center [0, 0] width 0 height 0
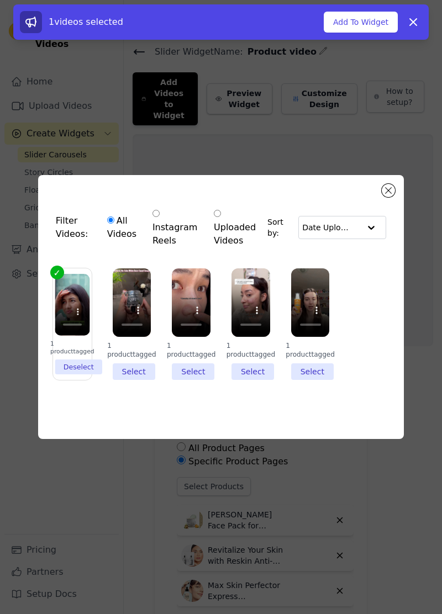
click at [140, 380] on li "1 product tagged Select" at bounding box center [132, 325] width 39 height 112
click at [0, 0] on input "1 product tagged Select" at bounding box center [0, 0] width 0 height 0
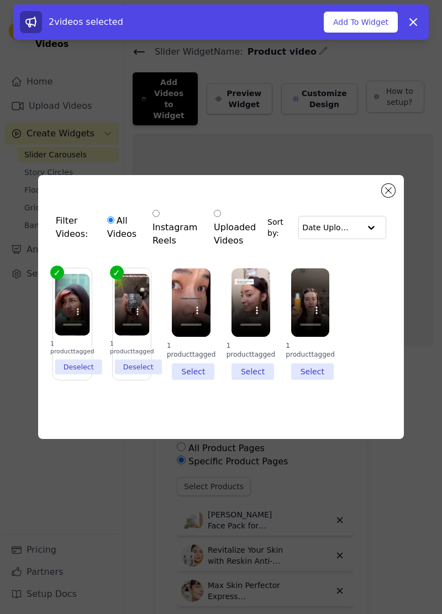
click at [198, 380] on li "1 product tagged Select" at bounding box center [191, 325] width 39 height 112
click at [0, 0] on input "1 product tagged Select" at bounding box center [0, 0] width 0 height 0
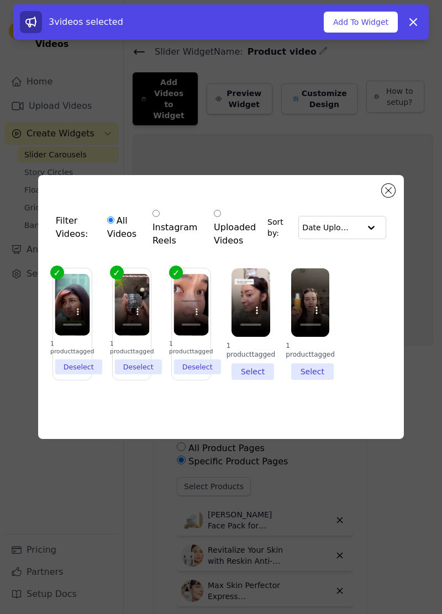
click at [252, 380] on li "1 product tagged Select" at bounding box center [251, 325] width 39 height 112
click at [0, 0] on input "1 product tagged Select" at bounding box center [0, 0] width 0 height 0
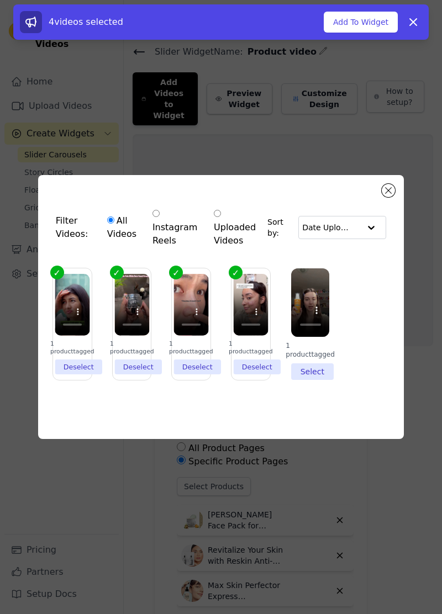
click at [312, 380] on li "1 product tagged Select" at bounding box center [310, 325] width 39 height 112
click at [0, 0] on input "1 product tagged Select" at bounding box center [0, 0] width 0 height 0
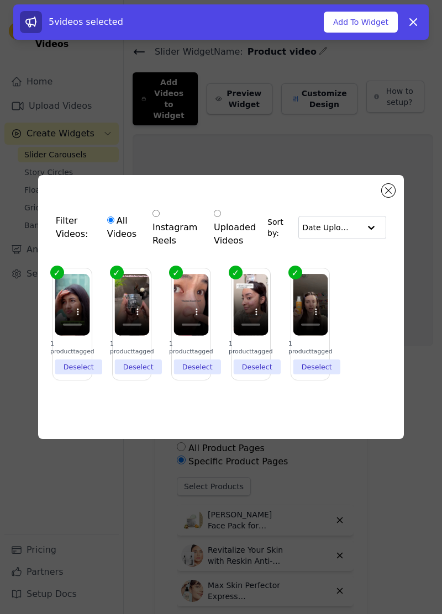
click at [376, 13] on button "Add To Widget" at bounding box center [361, 22] width 74 height 21
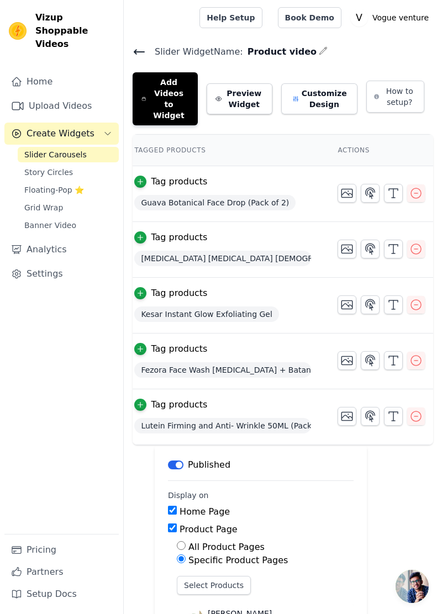
click at [330, 93] on button "Customize Design" at bounding box center [319, 98] width 76 height 31
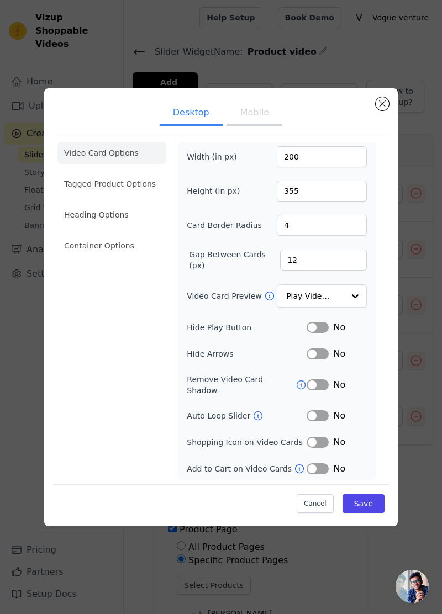
click at [101, 226] on li "Heading Options" at bounding box center [111, 215] width 109 height 22
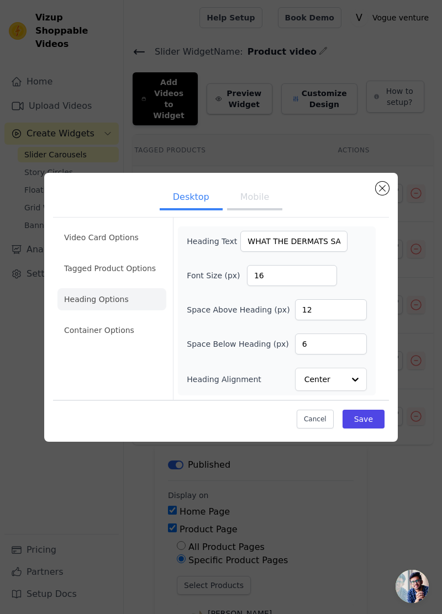
click at [107, 341] on li "Container Options" at bounding box center [111, 330] width 109 height 22
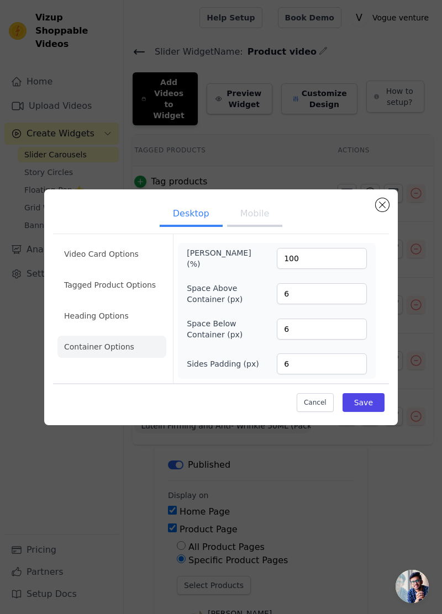
click at [266, 227] on button "Mobile" at bounding box center [254, 215] width 55 height 24
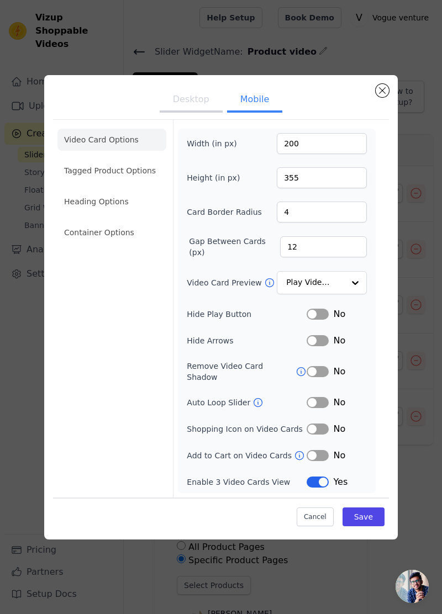
click at [124, 213] on li "Heading Options" at bounding box center [111, 202] width 109 height 22
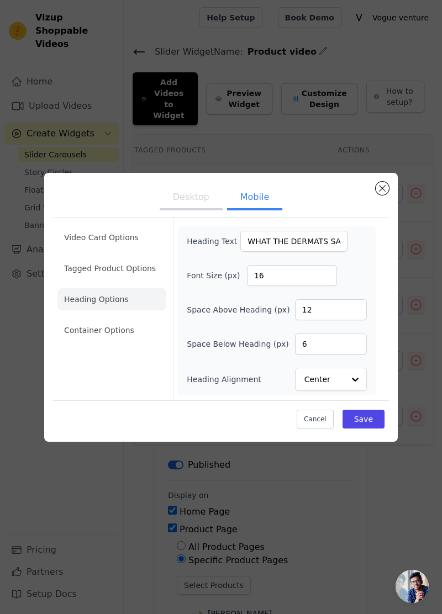
click at [123, 249] on li "Video Card Options" at bounding box center [111, 238] width 109 height 22
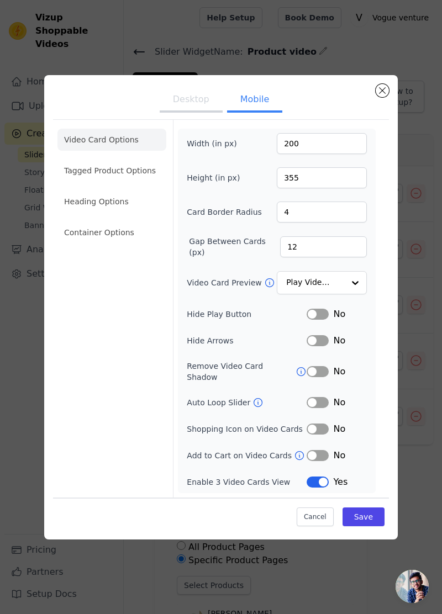
click at [357, 294] on div at bounding box center [355, 283] width 22 height 22
click at [364, 294] on div at bounding box center [355, 283] width 22 height 22
click at [99, 466] on div "Video Card Options Tagged Product Options Heading Options Container Options" at bounding box center [111, 309] width 109 height 378
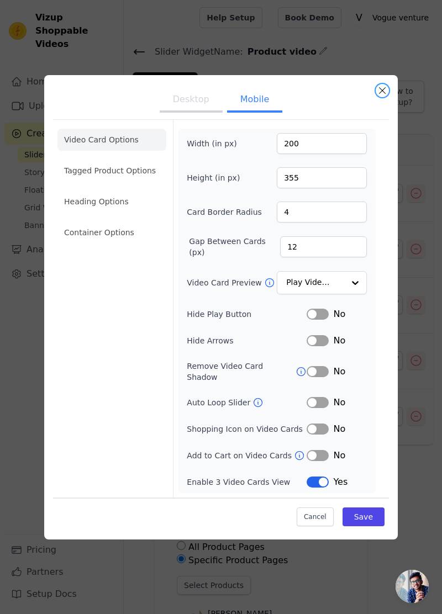
click at [385, 97] on button "Close modal" at bounding box center [382, 90] width 13 height 13
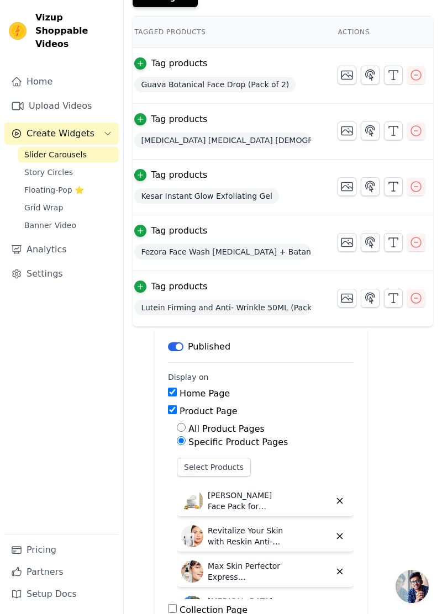
click at [52, 239] on link "Analytics" at bounding box center [61, 250] width 114 height 22
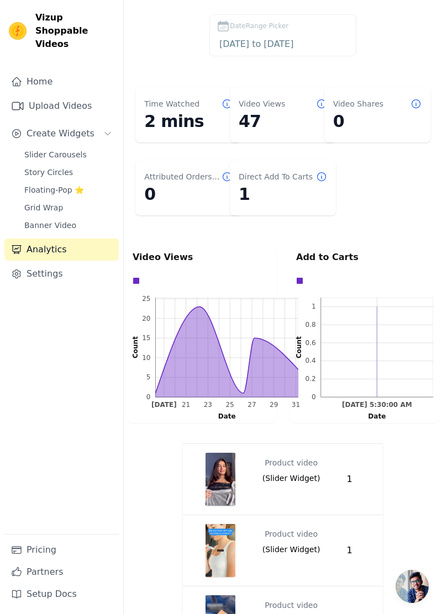
scroll to position [36, 0]
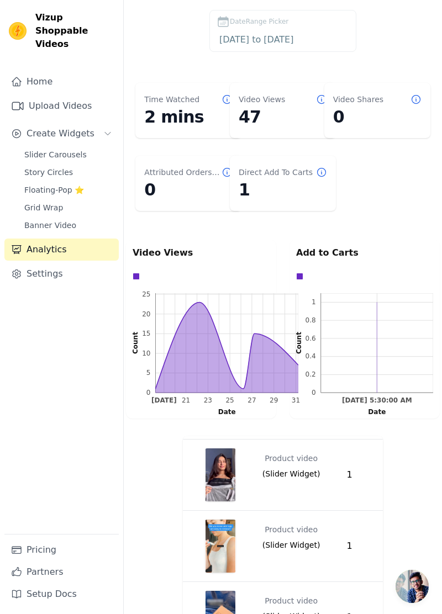
click at [61, 149] on span "Slider Carousels" at bounding box center [55, 154] width 62 height 11
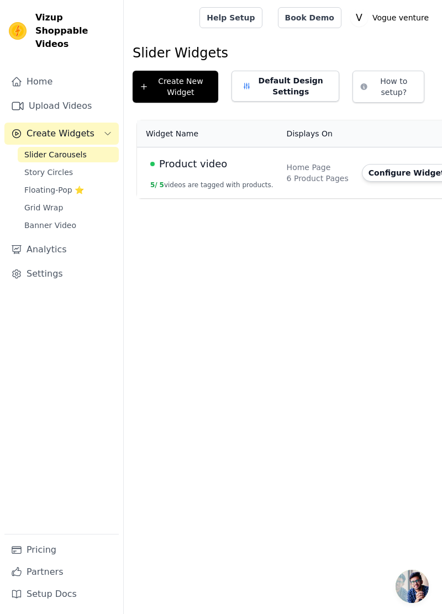
click at [379, 165] on button "Configure Widget" at bounding box center [407, 173] width 90 height 18
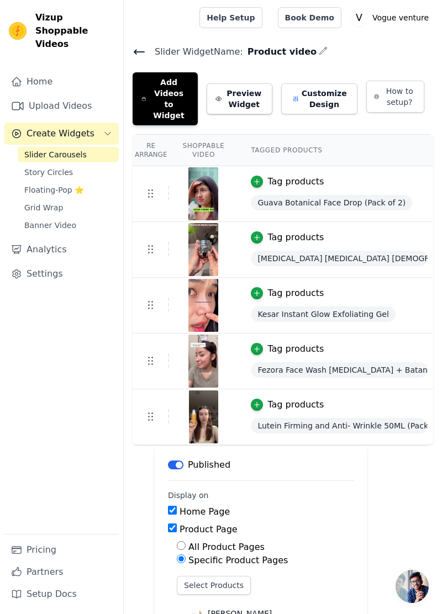
click at [65, 71] on link "Home" at bounding box center [61, 82] width 114 height 22
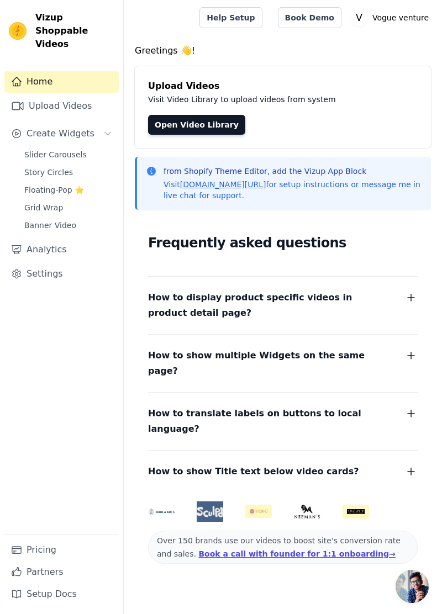
click at [92, 100] on link "Upload Videos" at bounding box center [61, 106] width 114 height 22
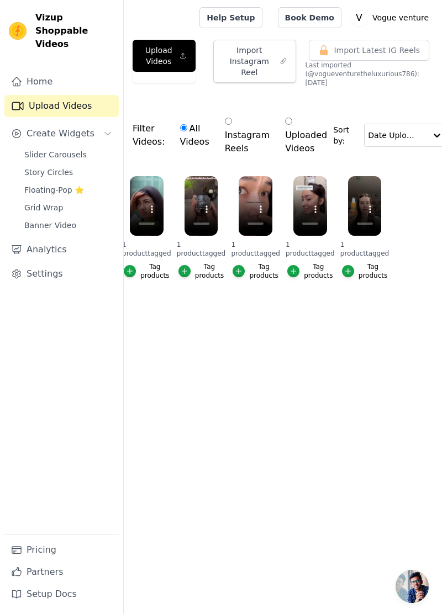
click at [88, 147] on link "Slider Carousels" at bounding box center [68, 154] width 101 height 15
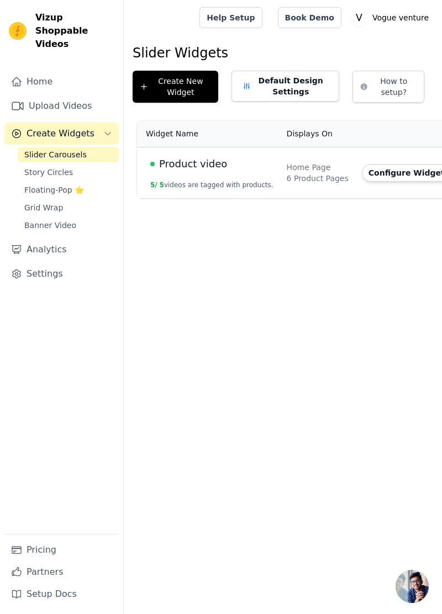
click at [83, 96] on link "Upload Videos" at bounding box center [61, 106] width 114 height 22
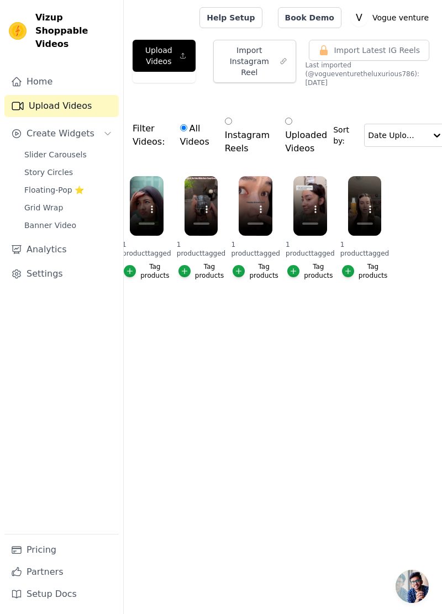
click at [65, 71] on link "Home" at bounding box center [61, 82] width 114 height 22
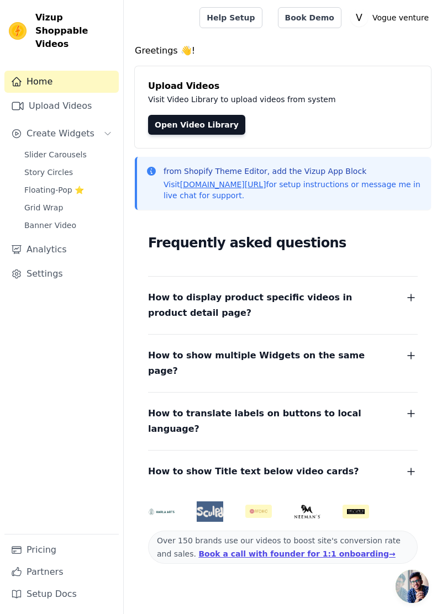
click at [85, 240] on link "Analytics" at bounding box center [61, 250] width 114 height 22
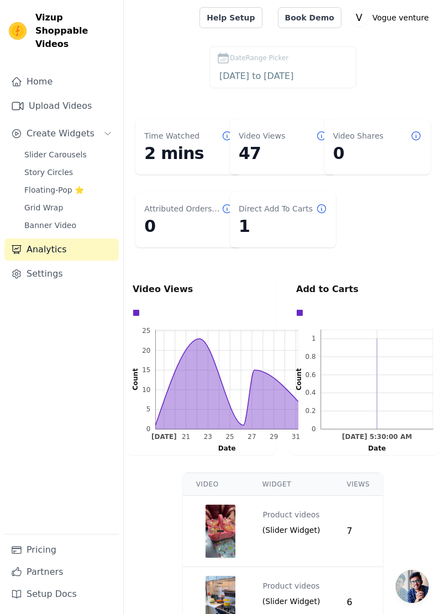
click at [55, 263] on link "Settings" at bounding box center [61, 274] width 114 height 22
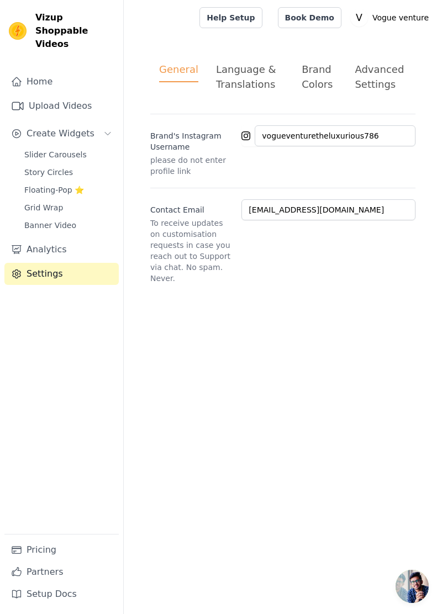
click at [86, 103] on link "Upload Videos" at bounding box center [61, 106] width 114 height 22
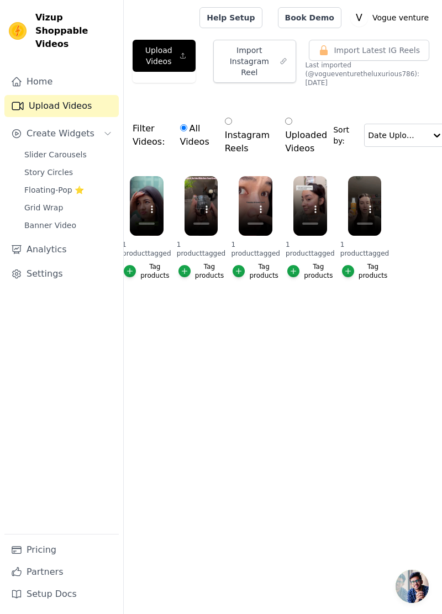
click at [93, 147] on link "Slider Carousels" at bounding box center [68, 154] width 101 height 15
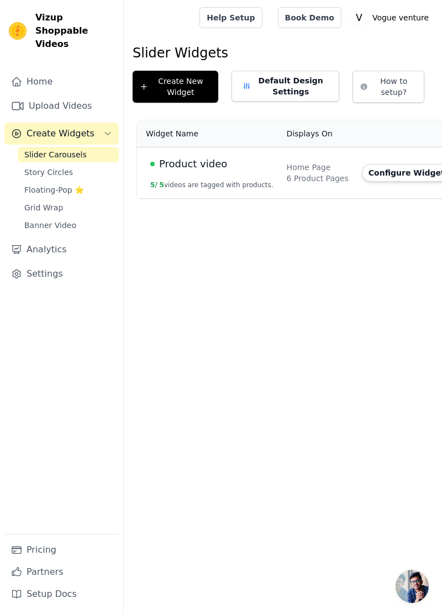
click at [332, 172] on td "Home Page 6 Product Pages" at bounding box center [317, 173] width 75 height 51
click at [387, 170] on button "Configure Widget" at bounding box center [407, 173] width 90 height 18
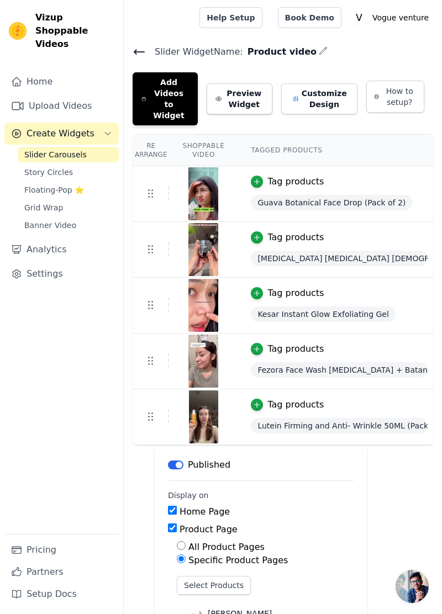
click at [261, 83] on button "Preview Widget" at bounding box center [240, 98] width 66 height 31
